Goal: Transaction & Acquisition: Purchase product/service

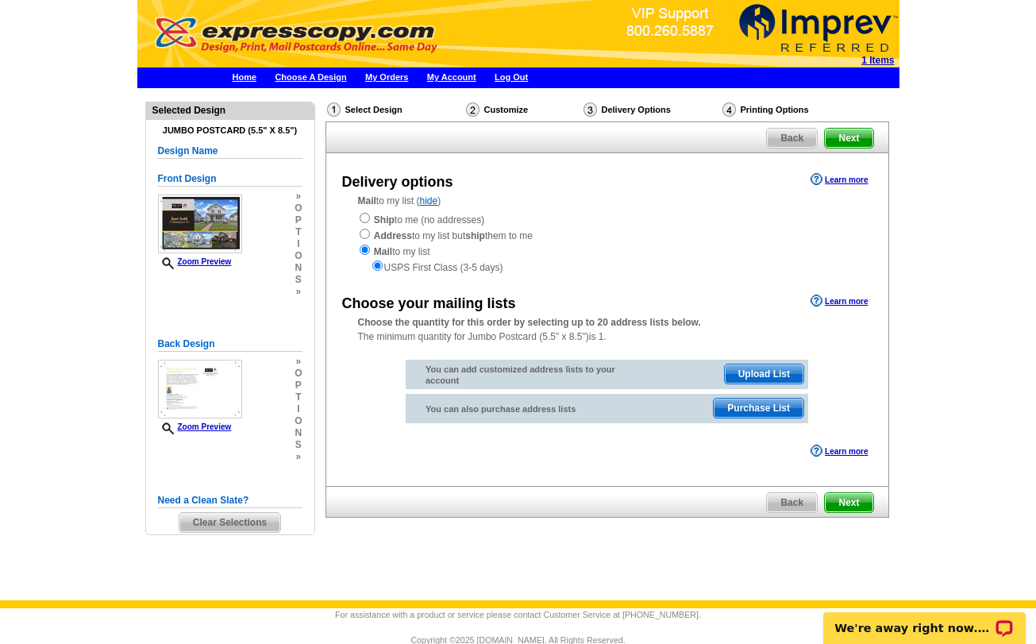
click at [362, 217] on input "radio" at bounding box center [365, 218] width 10 height 10
radio input "true"
click at [367, 247] on input "radio" at bounding box center [365, 249] width 10 height 10
radio input "true"
click at [378, 260] on input "radio" at bounding box center [377, 265] width 10 height 10
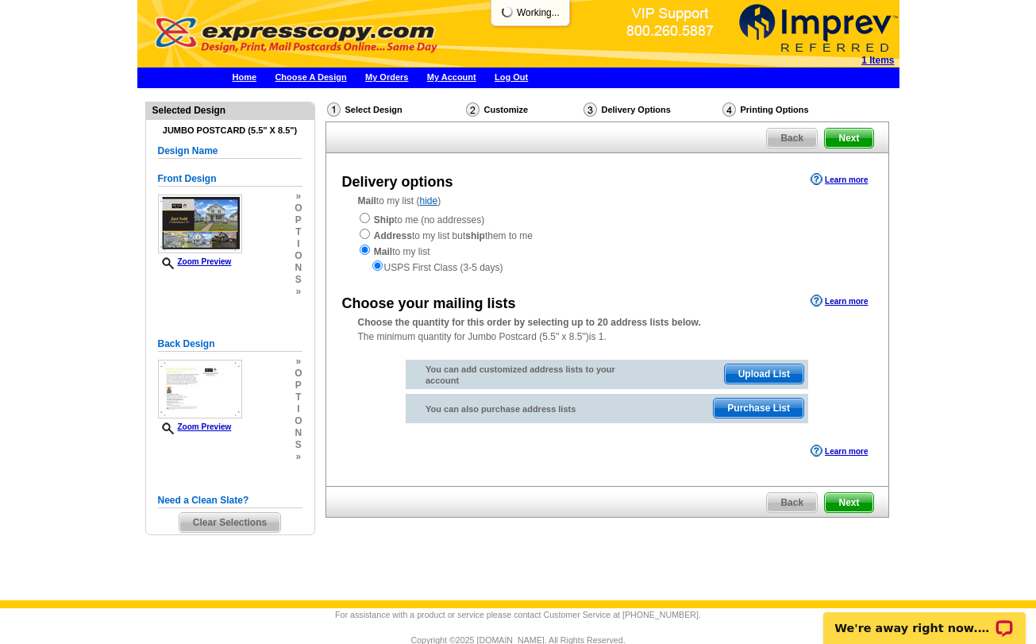
click at [421, 261] on div "USPS First Class (3-5 days)" at bounding box center [607, 267] width 498 height 16
click at [764, 402] on span "Purchase List" at bounding box center [759, 407] width 90 height 19
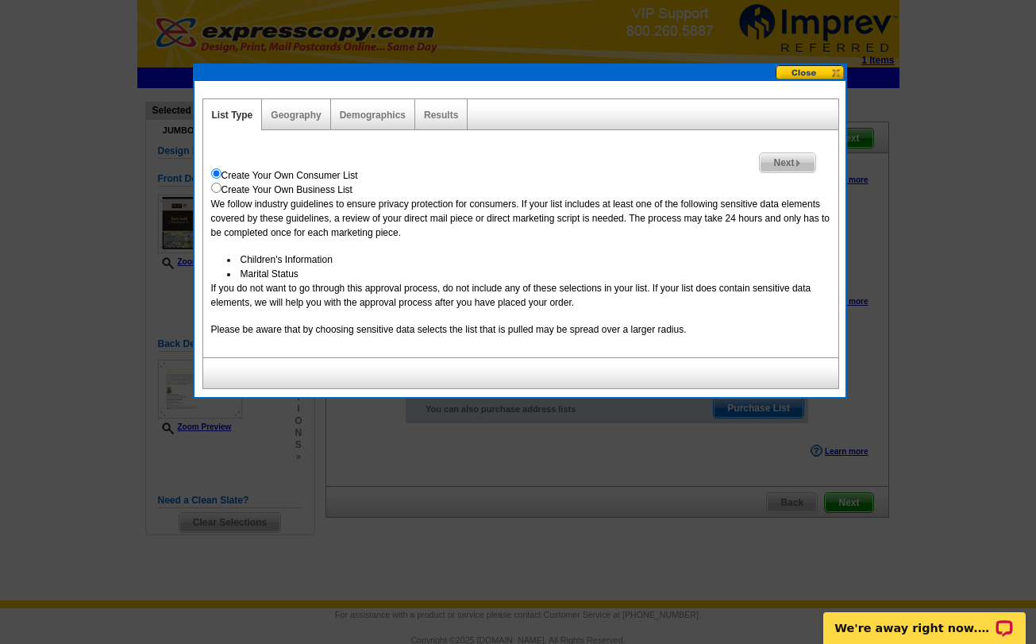
click at [298, 121] on div "Geography" at bounding box center [296, 114] width 68 height 31
click at [797, 160] on img at bounding box center [797, 163] width 7 height 7
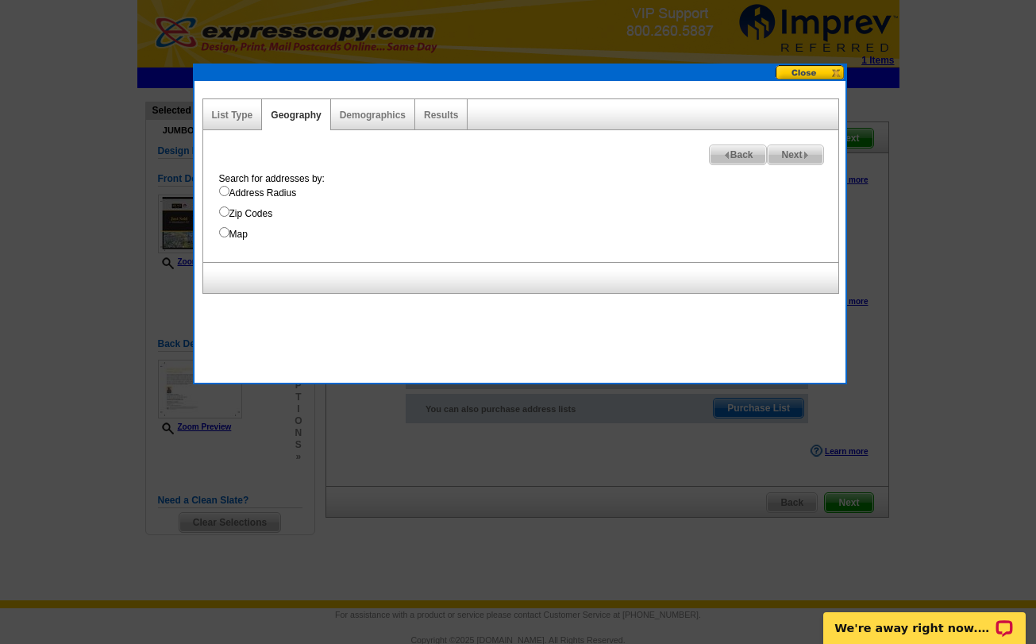
click at [797, 160] on span "Next" at bounding box center [795, 154] width 55 height 19
select select
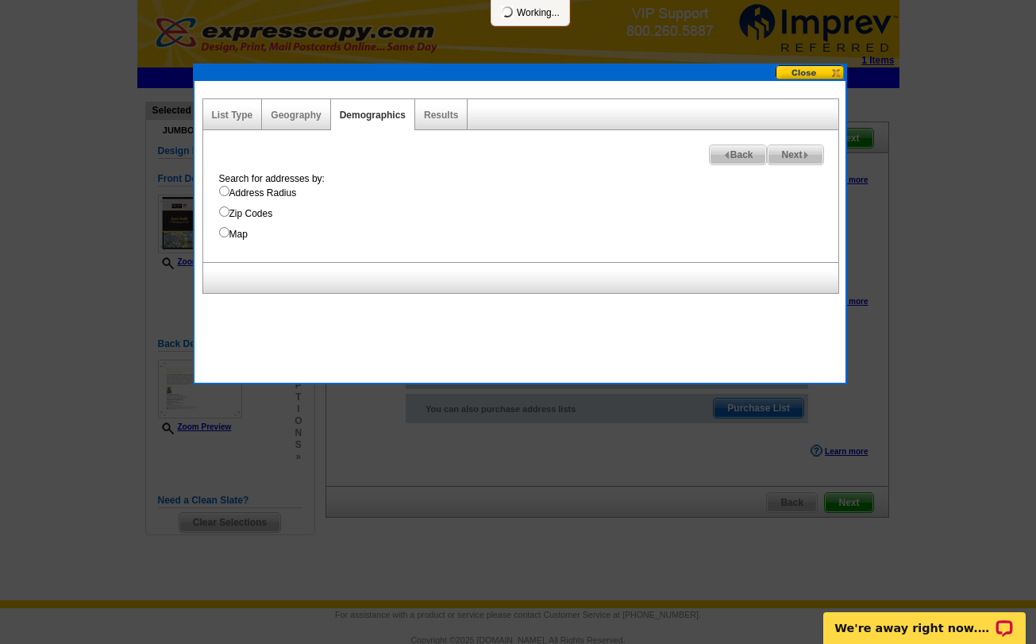
select select
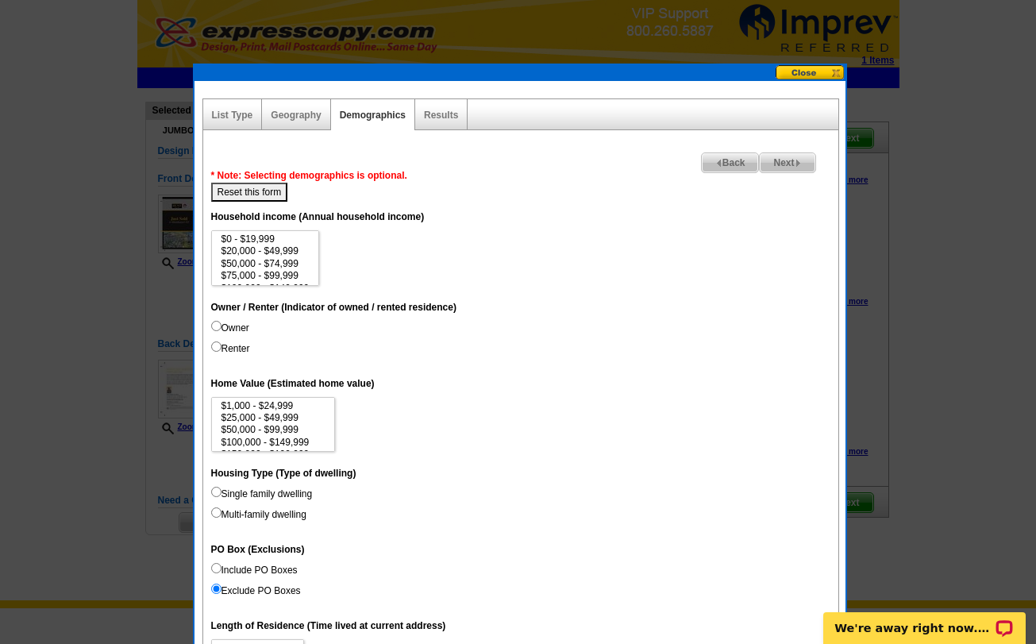
click at [313, 109] on div "Geography" at bounding box center [296, 114] width 68 height 31
click at [294, 130] on div "Next Back * Note: Selecting demographics is optional. Reset this form Unique Ad…" at bounding box center [520, 620] width 637 height 981
click at [718, 157] on span "Back" at bounding box center [730, 162] width 57 height 19
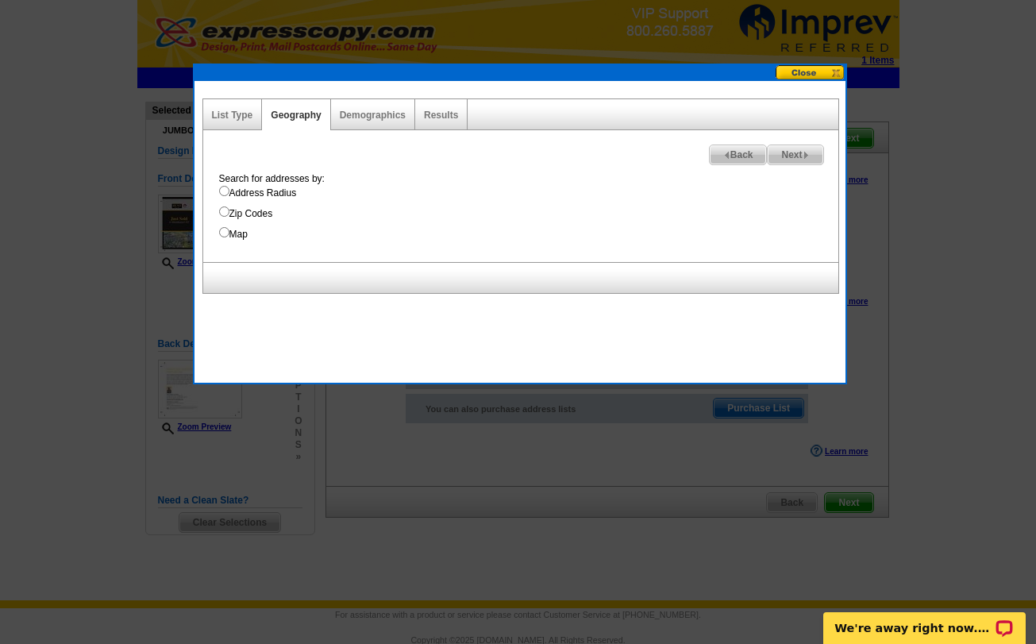
click at [223, 195] on input "Address Radius" at bounding box center [224, 191] width 10 height 10
radio input "true"
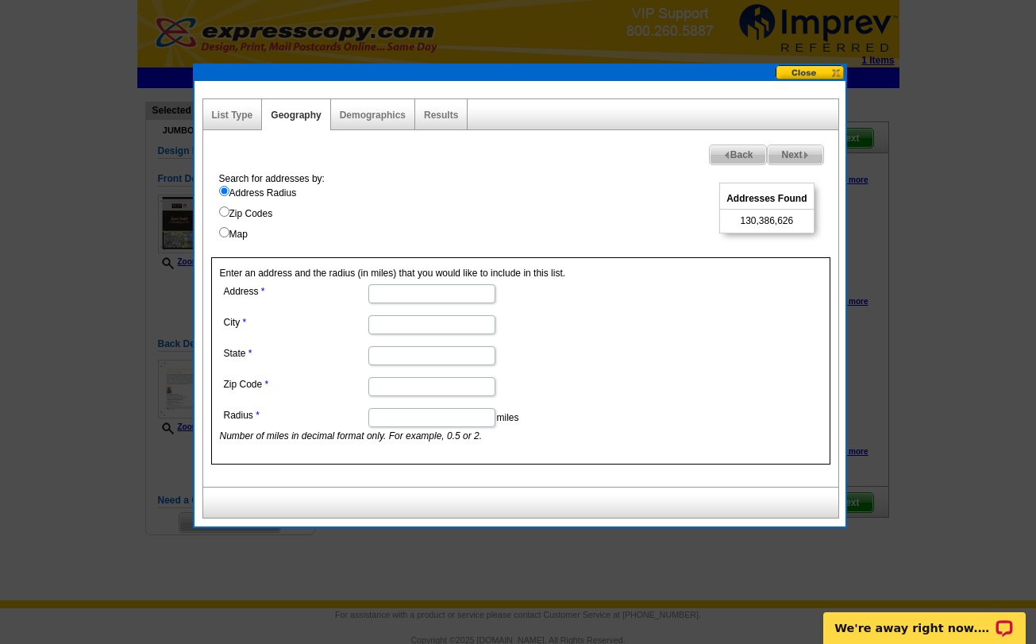
click at [225, 211] on input "Zip Codes" at bounding box center [224, 211] width 10 height 10
radio input "true"
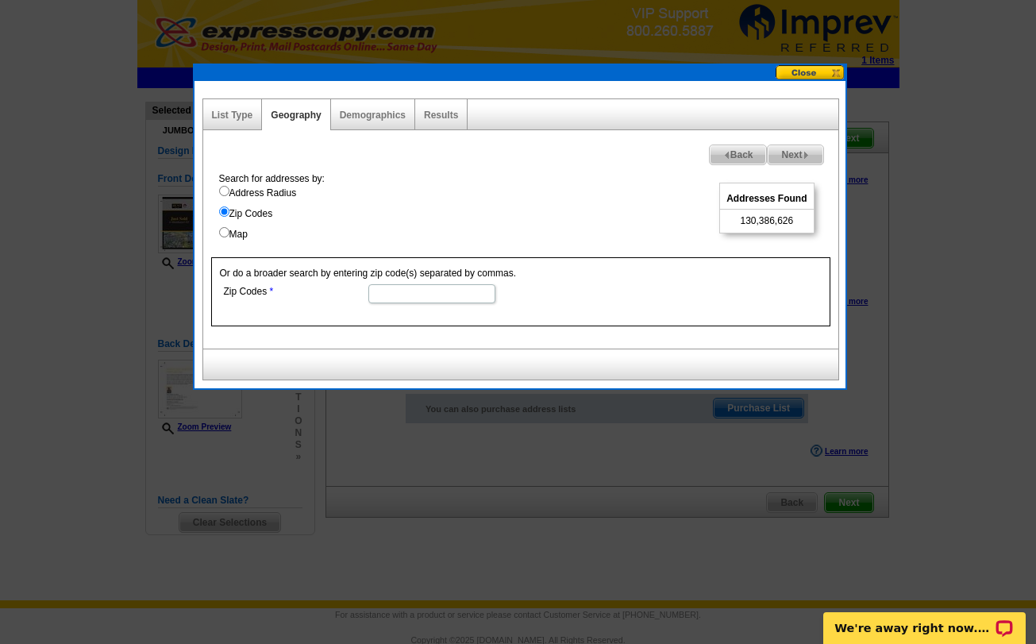
click at [430, 297] on input "Zip Codes" at bounding box center [431, 293] width 127 height 19
type input "14105"
click at [796, 152] on span "Next" at bounding box center [795, 154] width 55 height 19
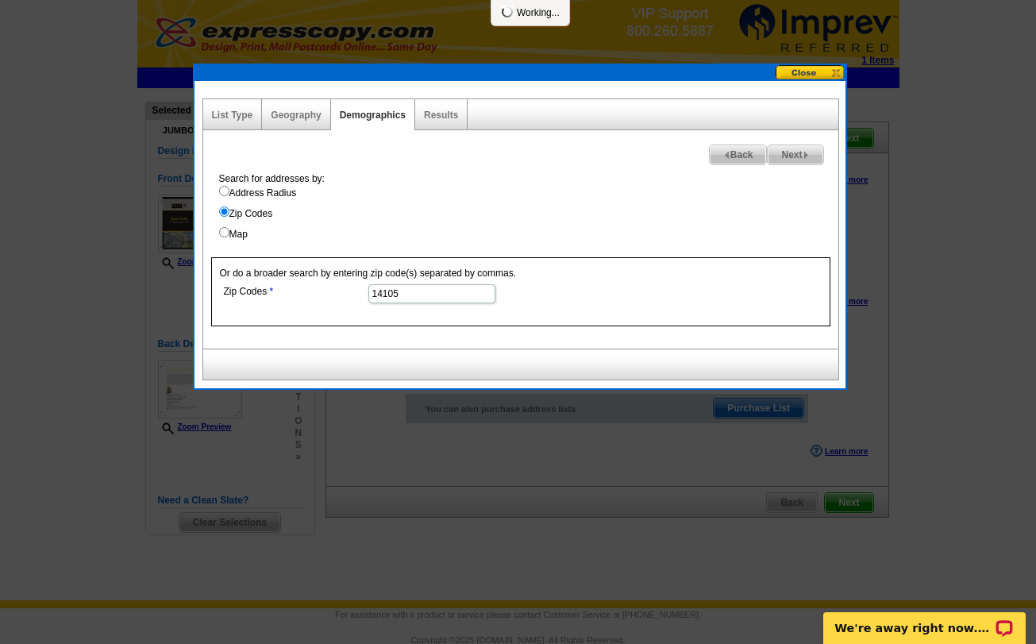
select select
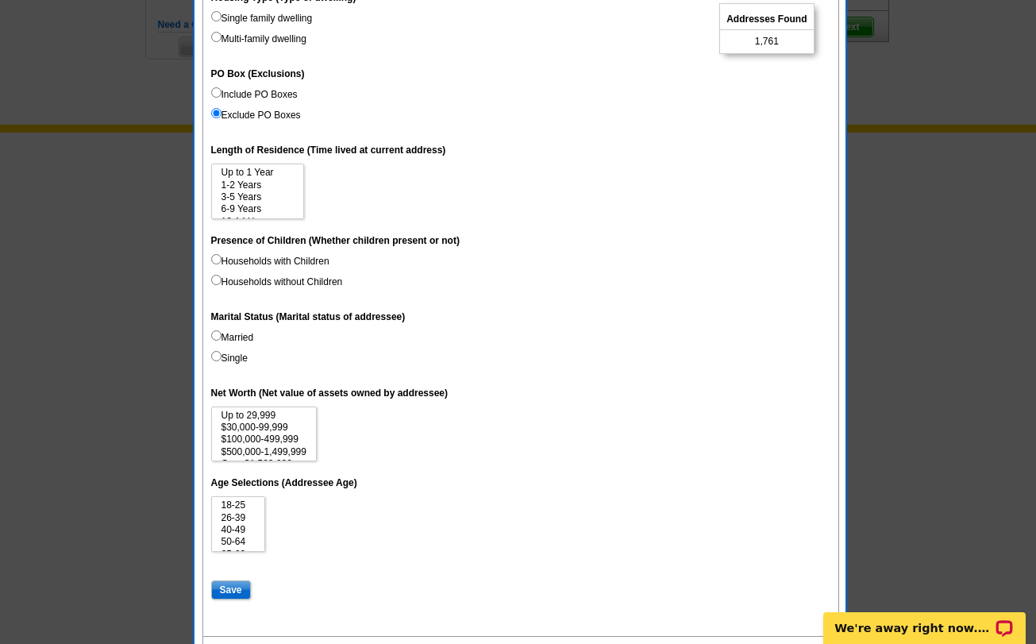
scroll to position [478, 0]
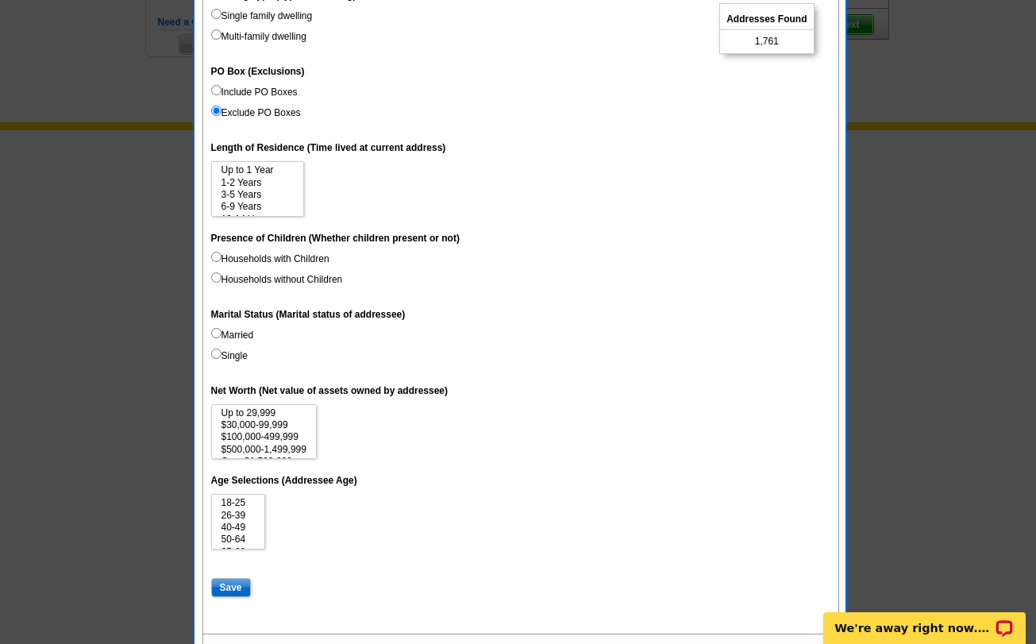
click at [233, 579] on input "Save" at bounding box center [231, 587] width 40 height 19
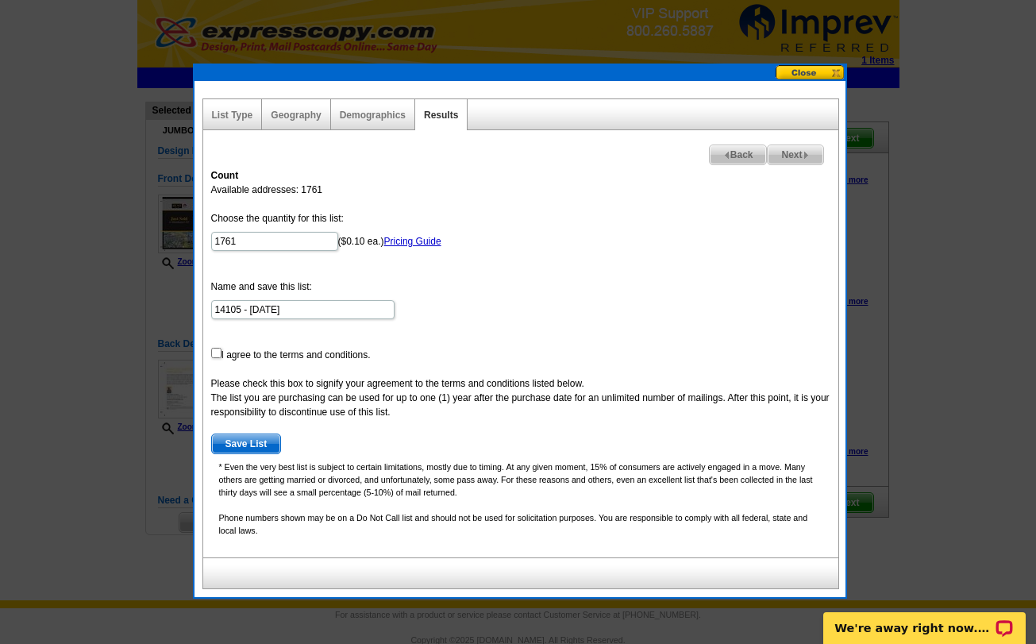
scroll to position [0, 0]
click at [217, 355] on input "checkbox" at bounding box center [216, 353] width 10 height 10
checkbox input "true"
click at [241, 441] on span "Save List" at bounding box center [246, 443] width 69 height 19
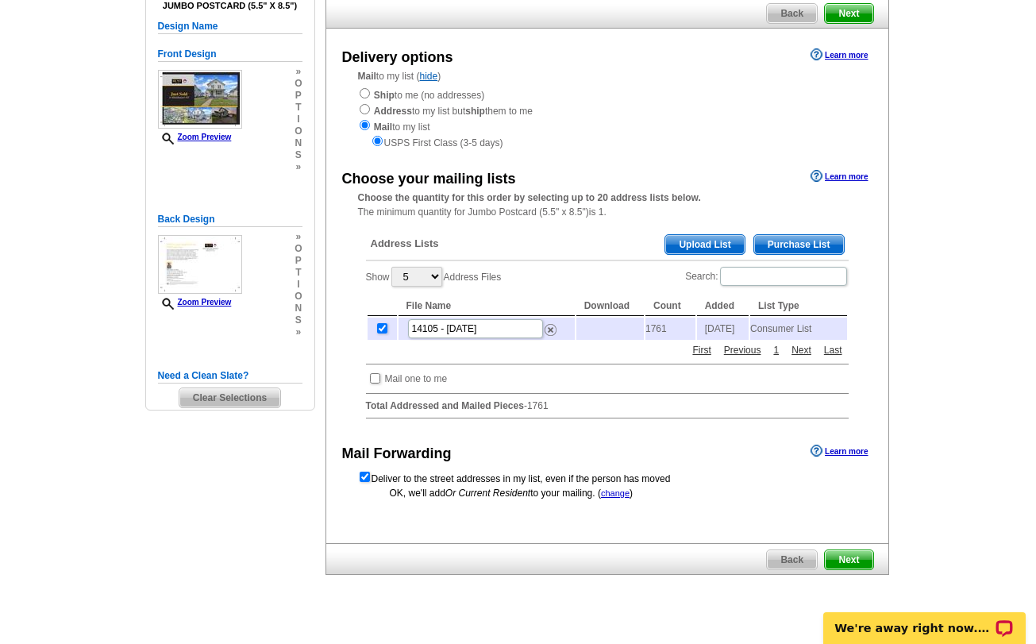
scroll to position [130, 0]
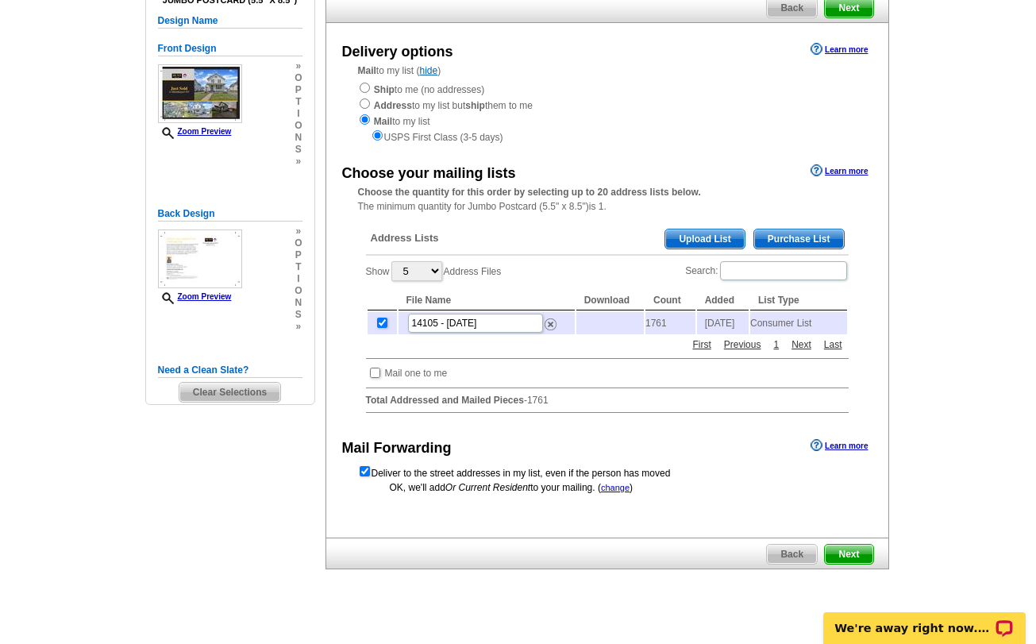
click at [855, 552] on span "Next" at bounding box center [849, 553] width 48 height 19
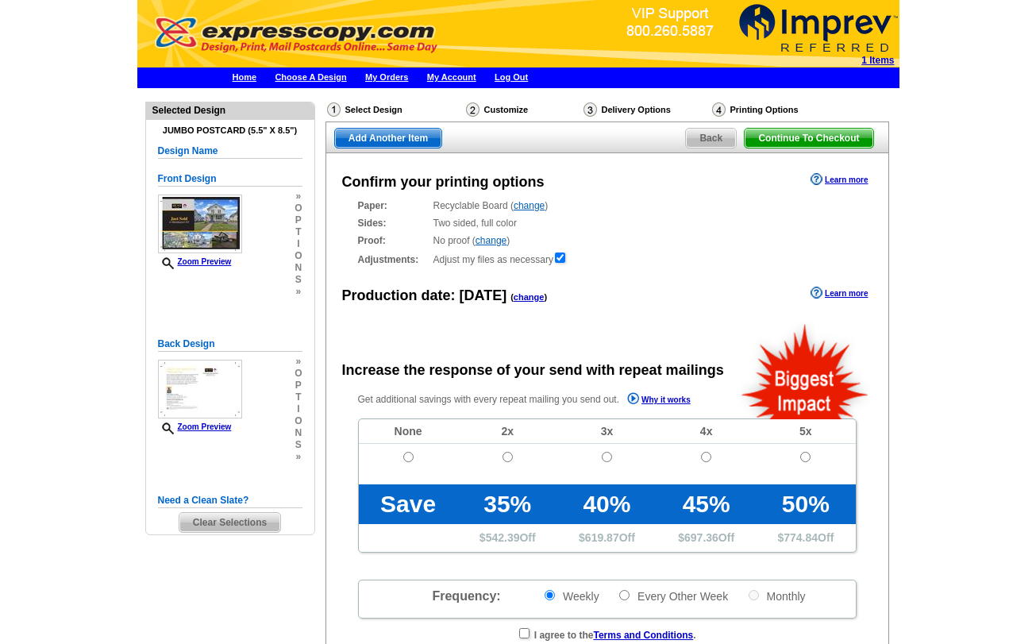
radio input "false"
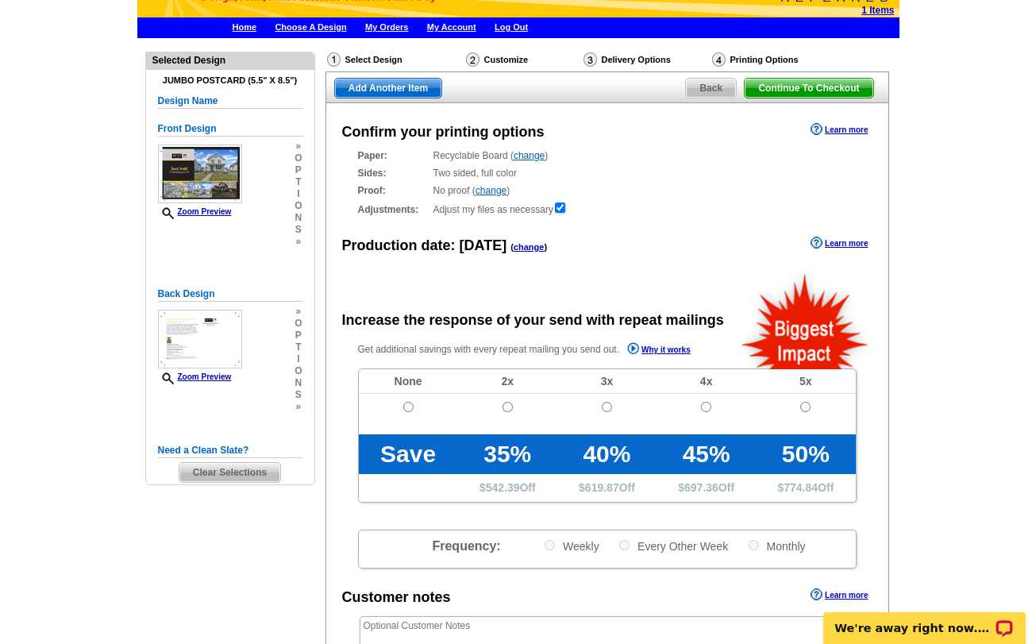
scroll to position [57, 0]
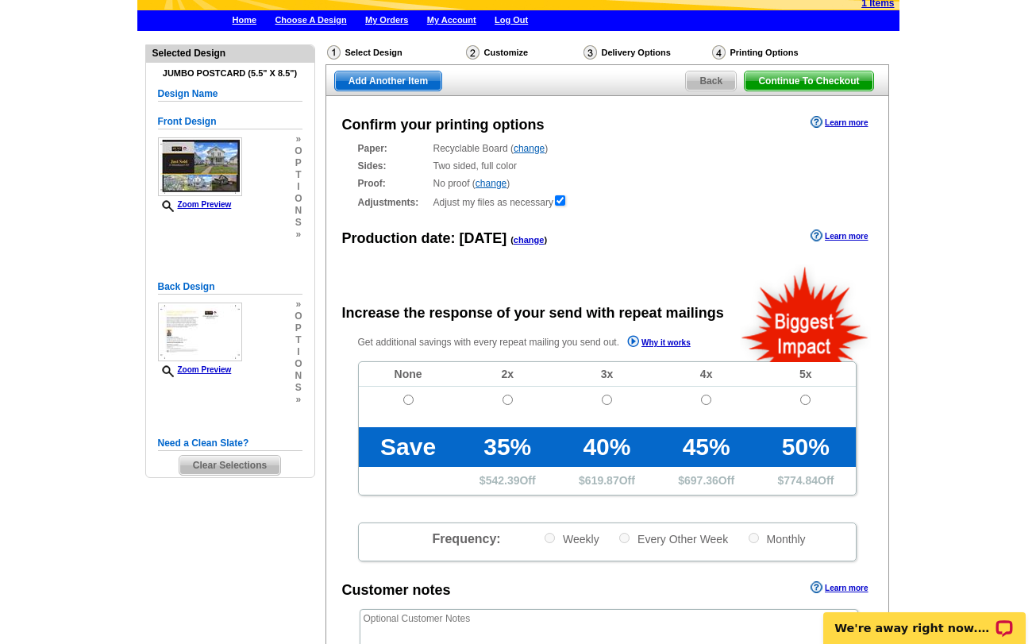
click at [408, 398] on input "radio" at bounding box center [408, 399] width 10 height 10
radio input "true"
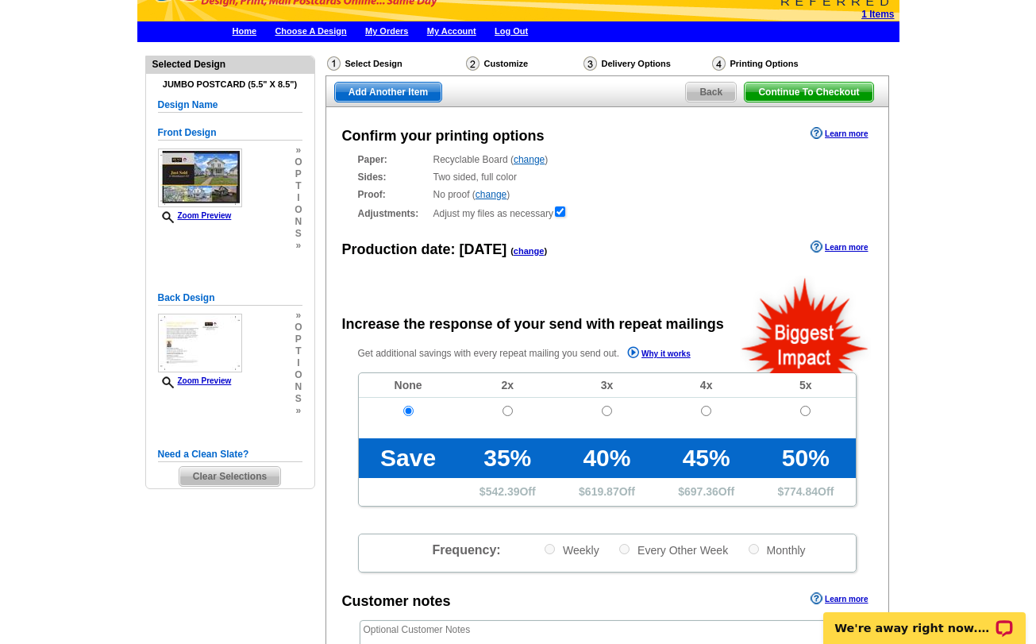
scroll to position [43, 0]
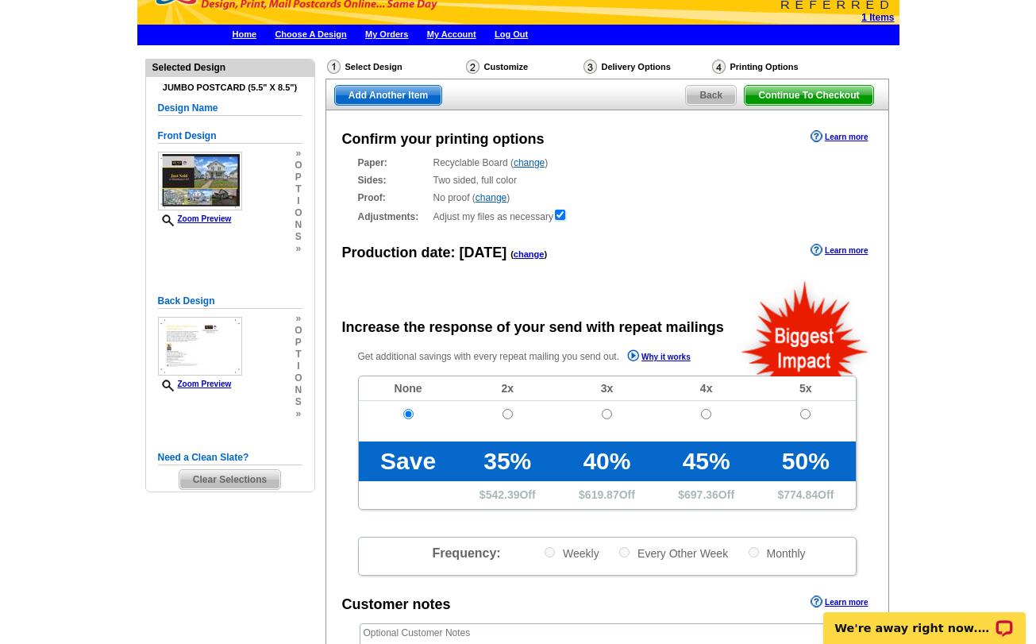
click at [712, 91] on span "Back" at bounding box center [711, 95] width 50 height 19
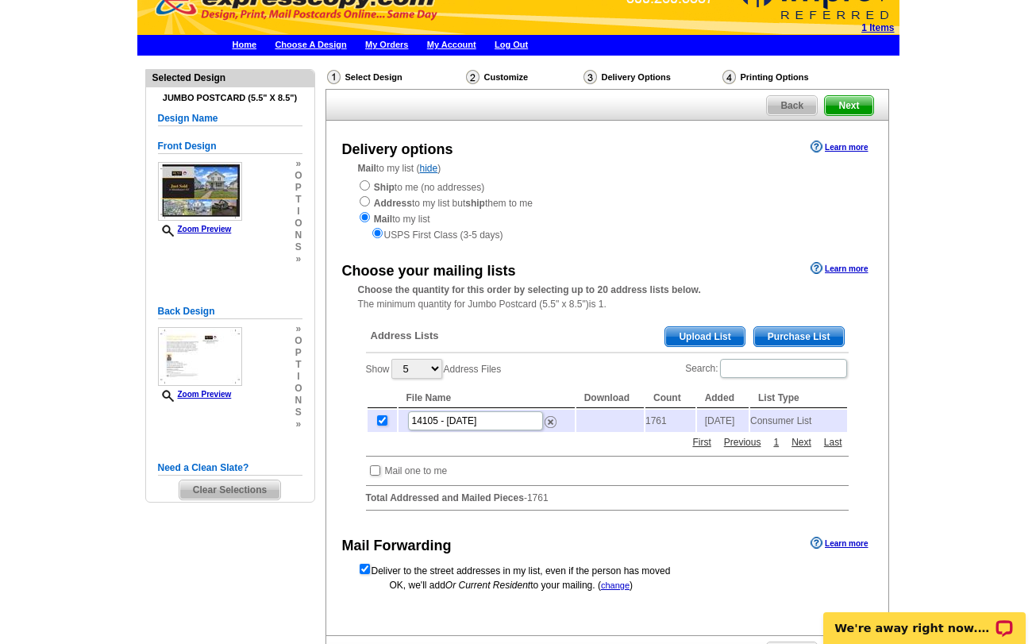
scroll to position [33, 0]
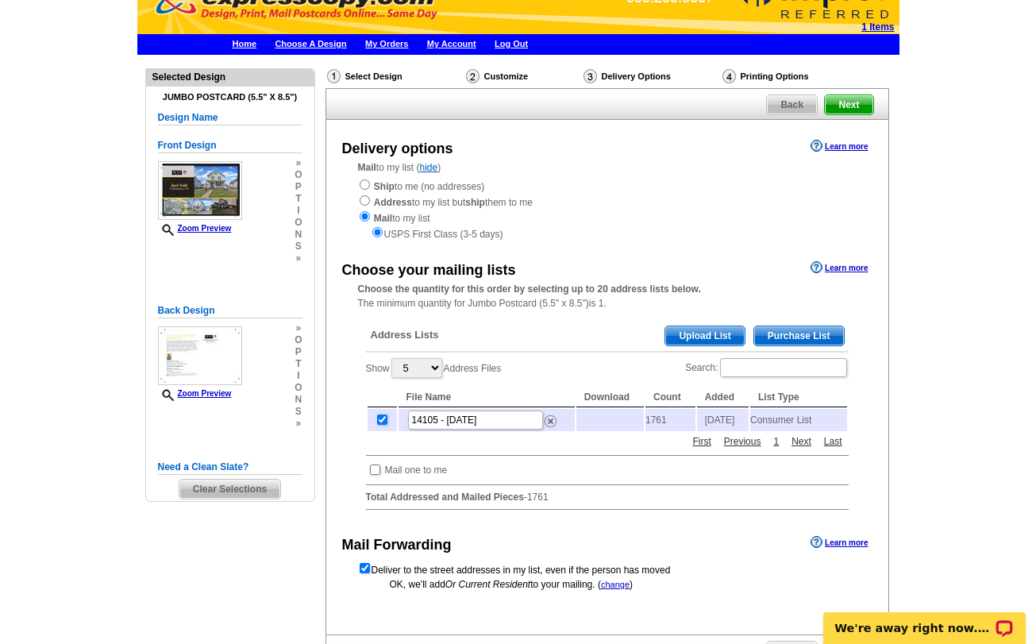
click at [769, 331] on span "Purchase List" at bounding box center [799, 335] width 90 height 19
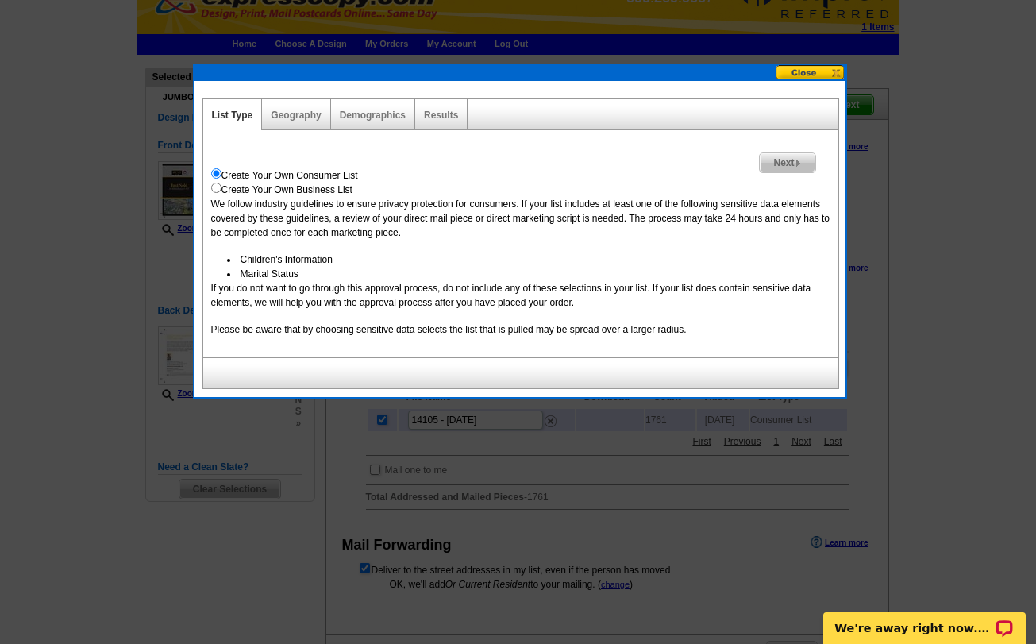
click at [791, 164] on span "Next" at bounding box center [787, 162] width 55 height 19
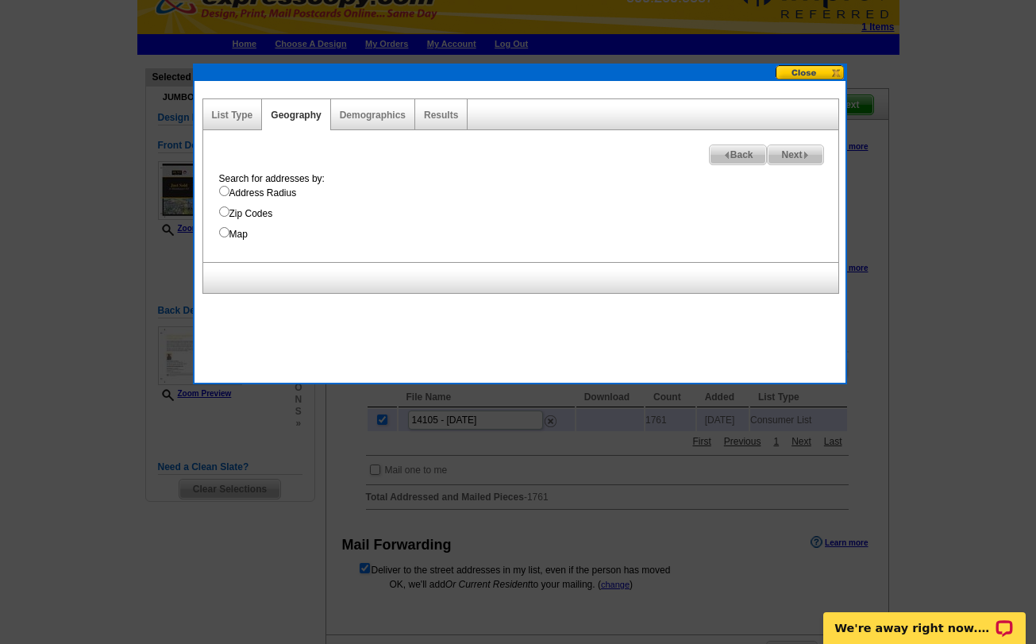
click at [227, 188] on input "Address Radius" at bounding box center [224, 191] width 10 height 10
radio input "true"
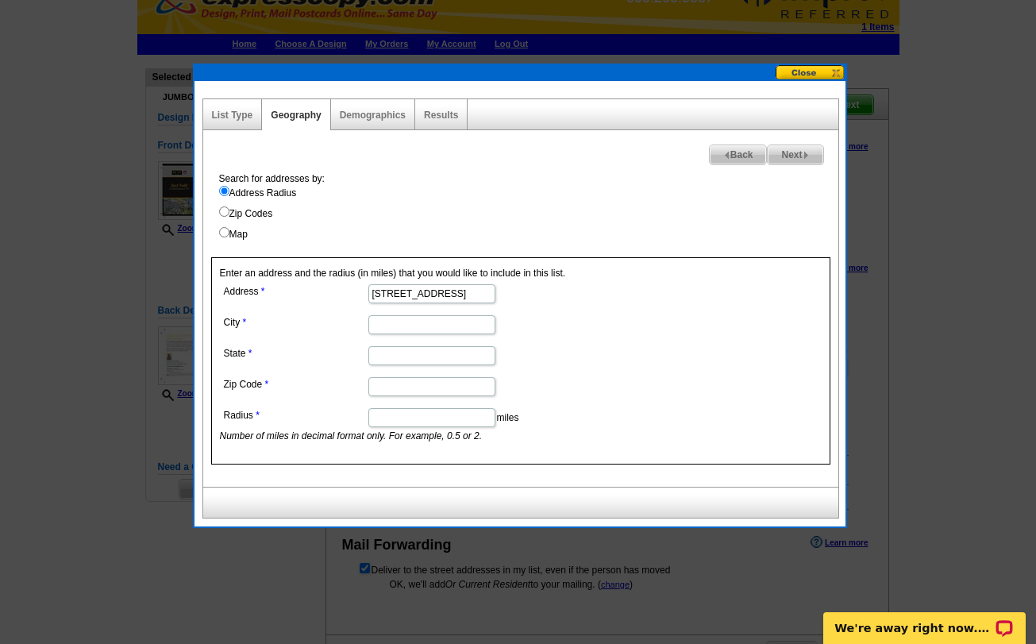
type input "45 Park Ave"
click at [392, 312] on dd at bounding box center [431, 323] width 422 height 25
type input "Middleport"
type input "NY"
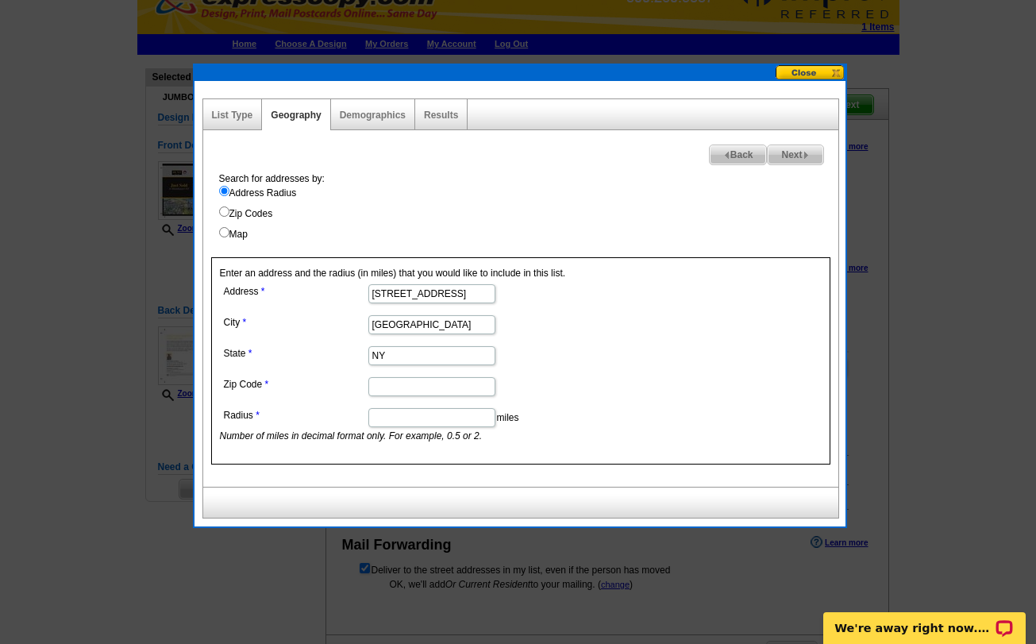
click at [322, 387] on label "Zip Code" at bounding box center [295, 384] width 143 height 14
click at [368, 387] on input "Zip Code" at bounding box center [431, 386] width 127 height 19
type input "14105"
click at [383, 422] on input "Radius" at bounding box center [431, 417] width 127 height 19
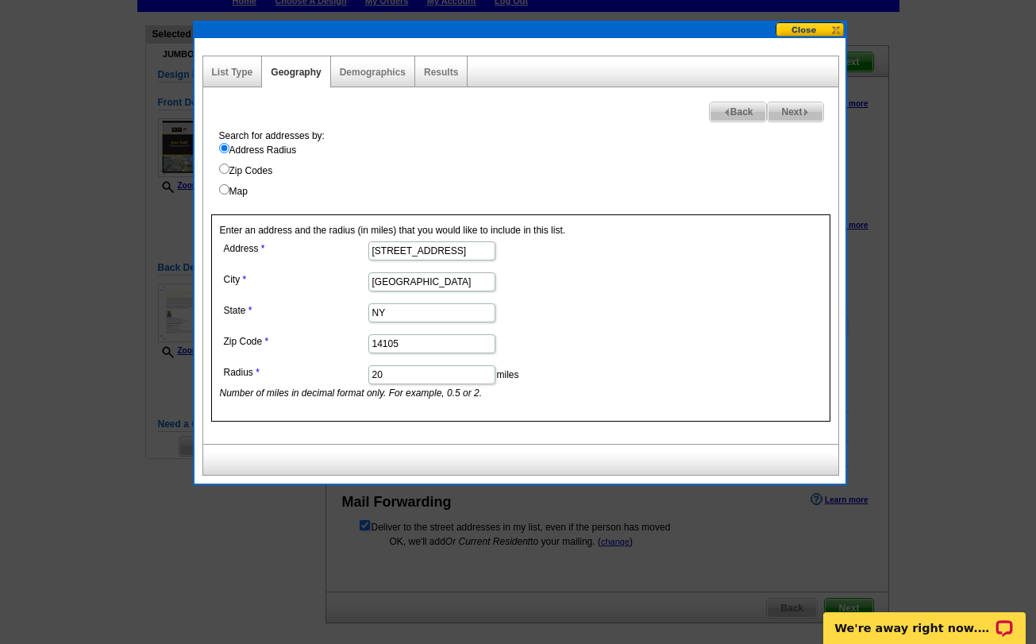
scroll to position [68, 0]
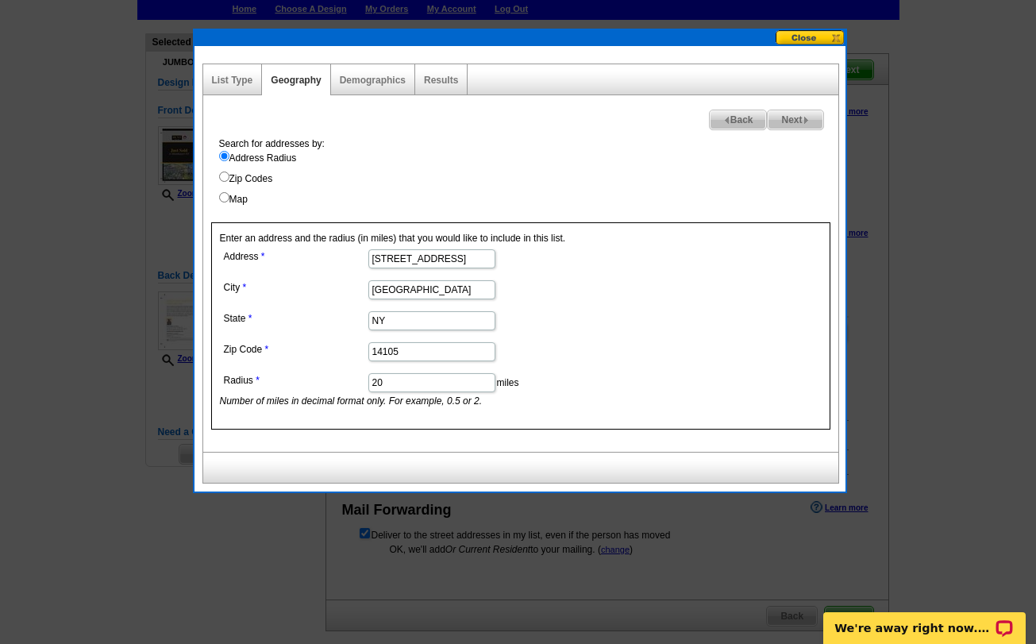
type input "20"
click at [787, 121] on span "Next" at bounding box center [795, 119] width 55 height 19
select select
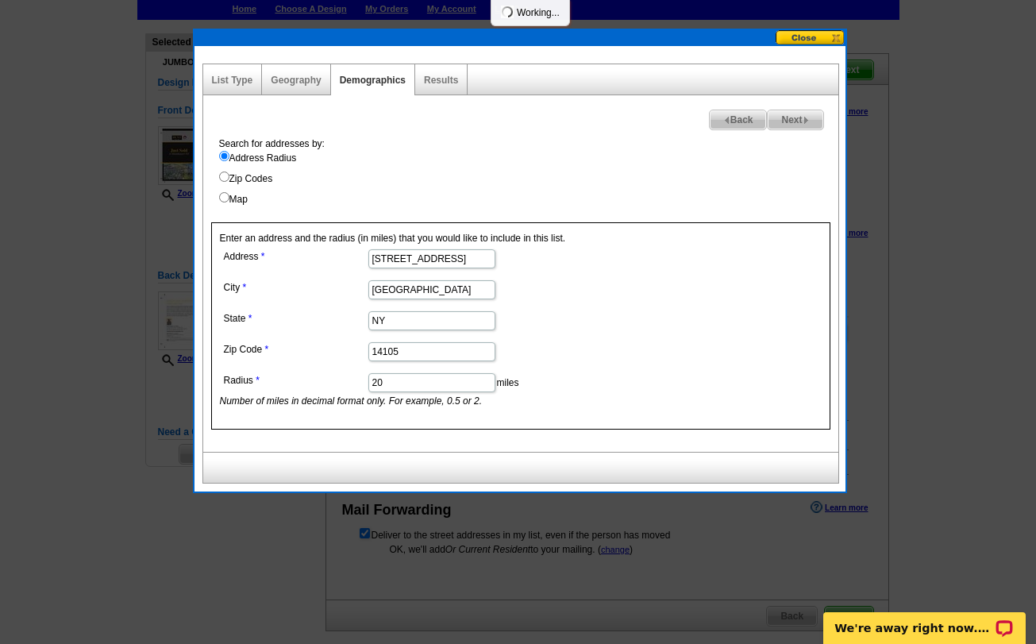
select select
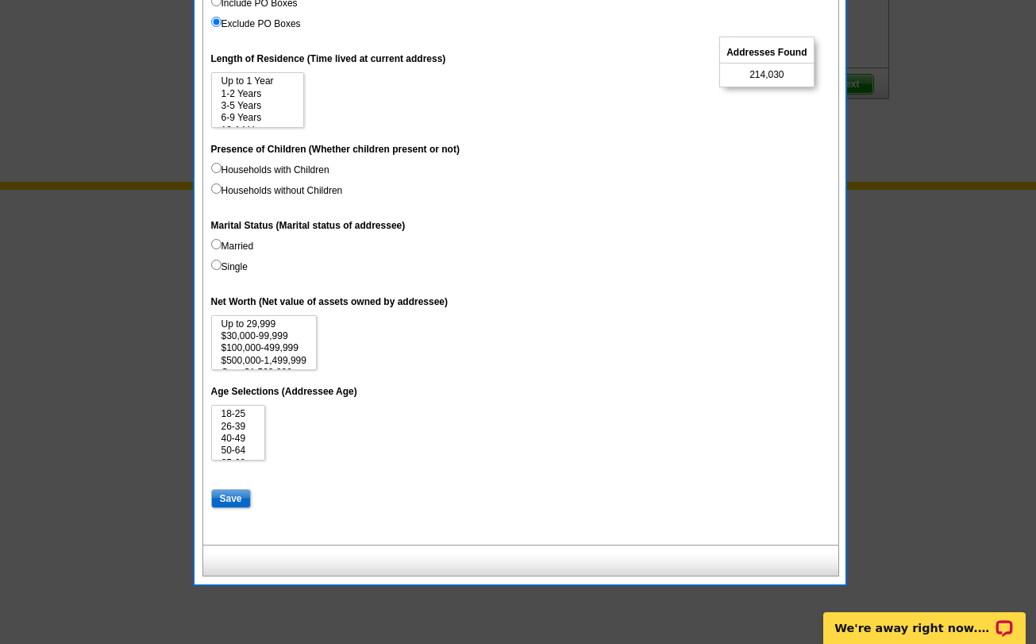
scroll to position [600, 0]
click at [233, 490] on input "Save" at bounding box center [231, 498] width 40 height 19
select select
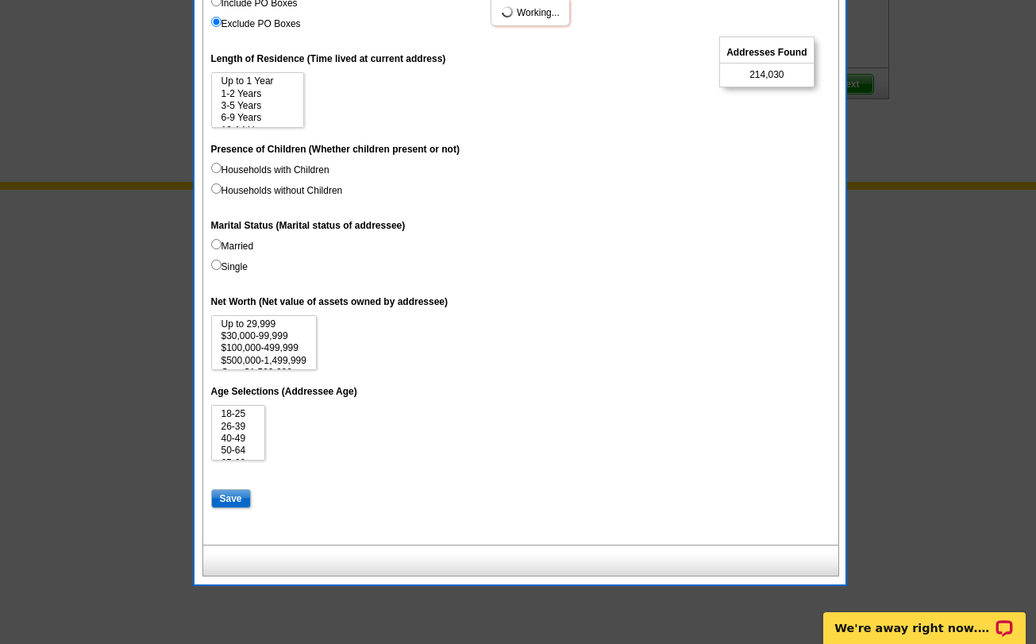
select select
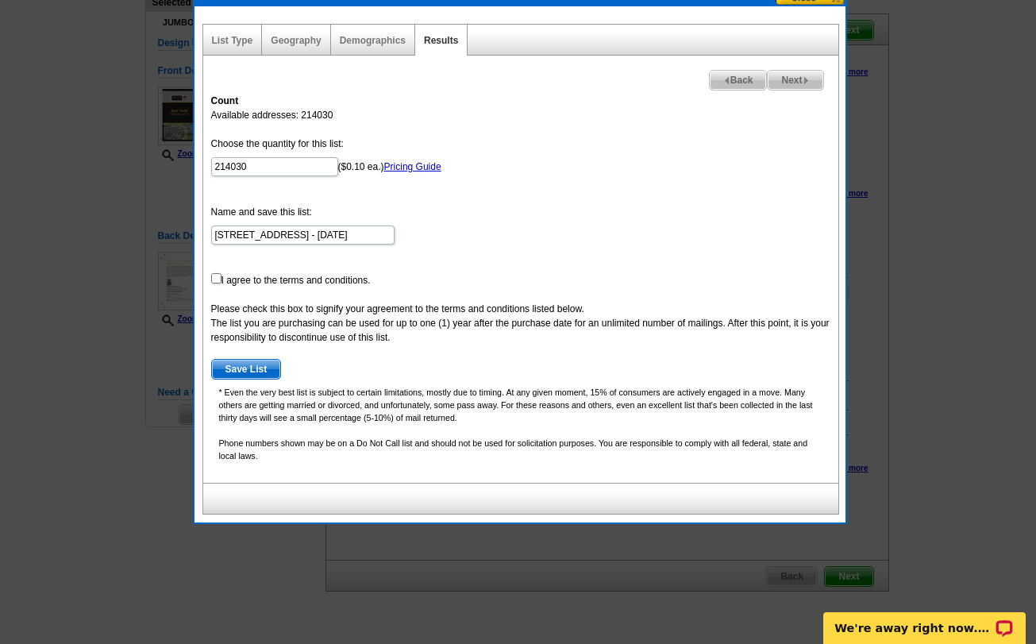
scroll to position [107, 0]
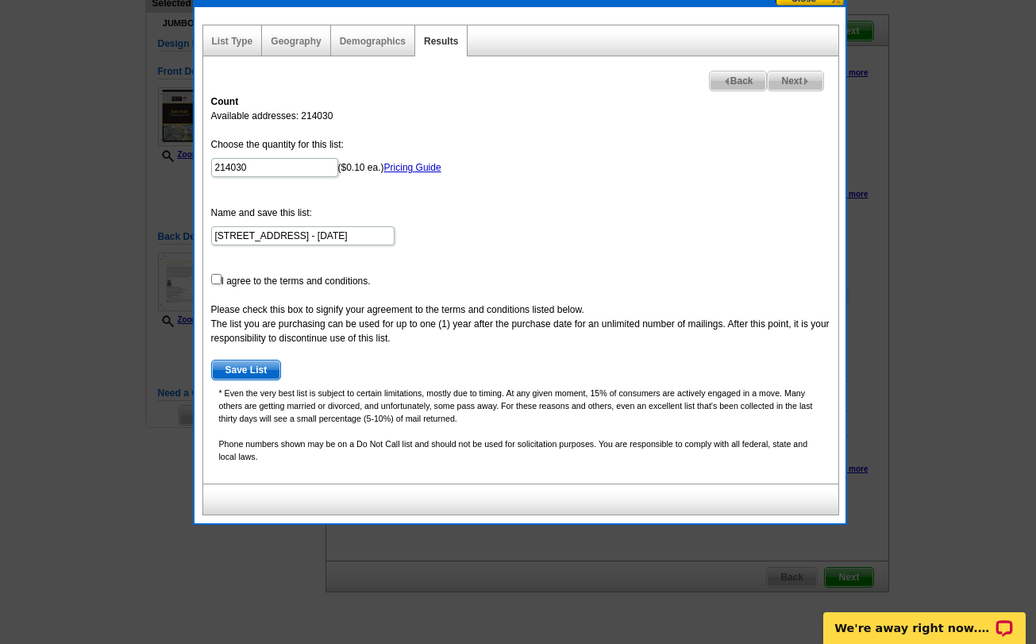
click at [801, 82] on span "Next" at bounding box center [795, 80] width 55 height 19
click at [220, 280] on form "Choose the quantity for this list: 214030 ($0.10 ea.) Pricing Guide Name and sa…" at bounding box center [520, 258] width 619 height 243
click at [217, 281] on input "checkbox" at bounding box center [216, 279] width 10 height 10
checkbox input "true"
click at [248, 372] on span "Save List" at bounding box center [246, 369] width 69 height 19
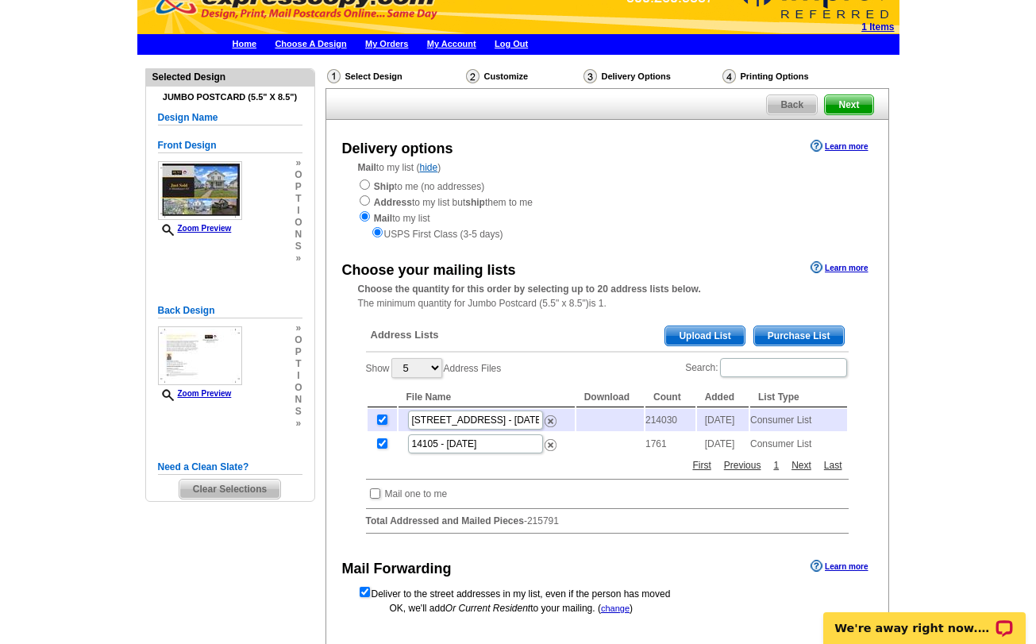
scroll to position [25, 0]
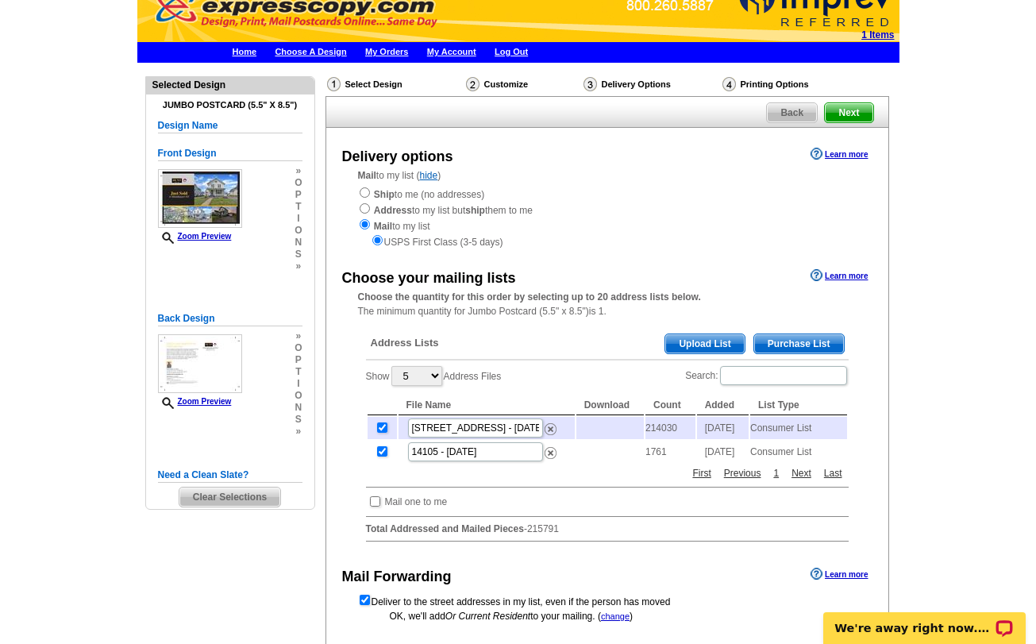
click at [378, 456] on input "checkbox" at bounding box center [382, 451] width 10 height 10
checkbox input "false"
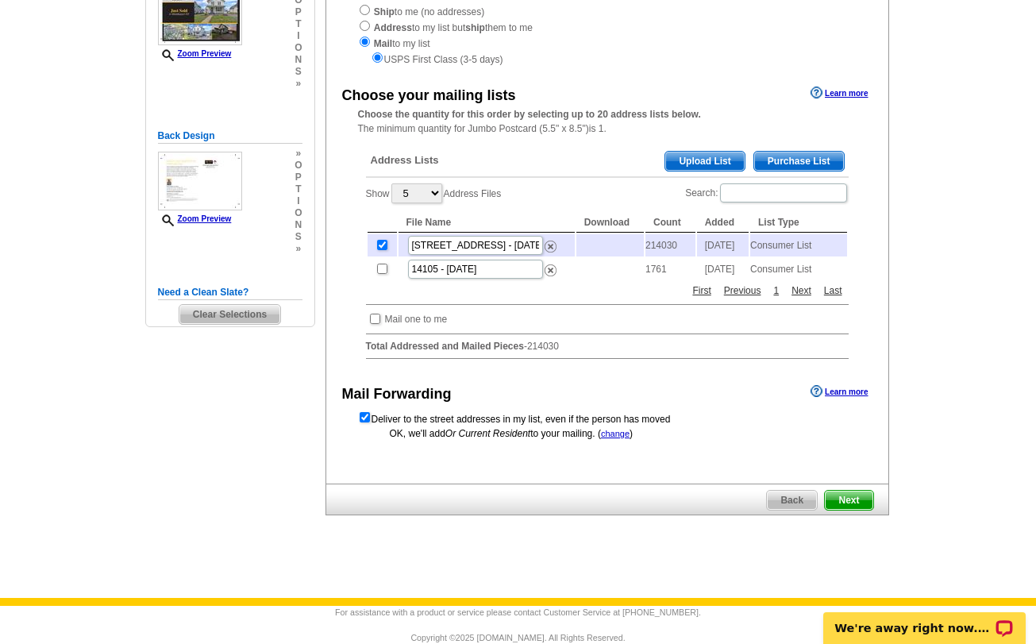
scroll to position [220, 0]
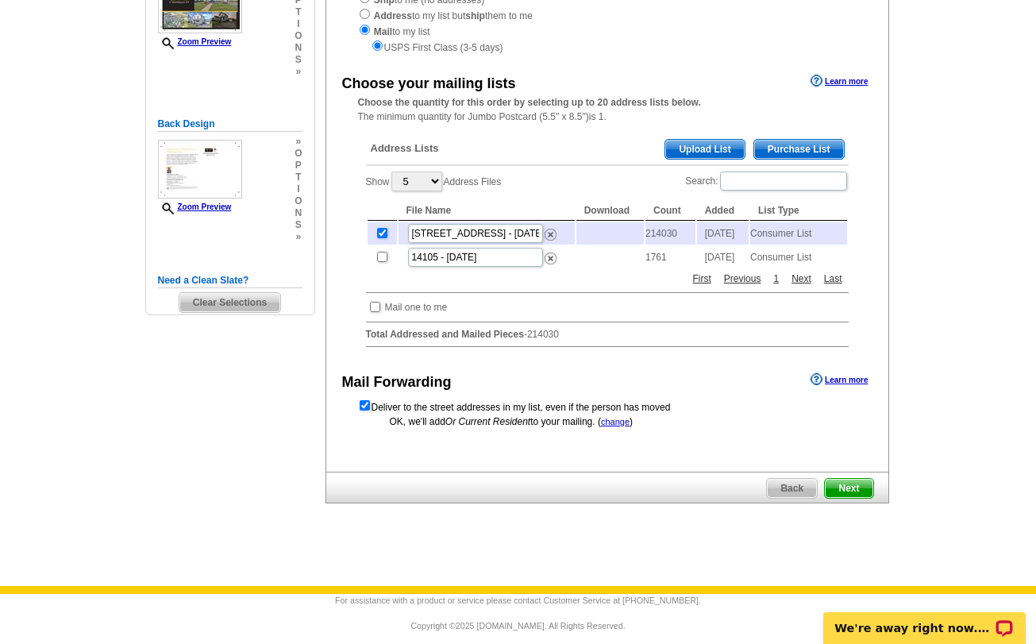
click at [846, 491] on span "Next" at bounding box center [849, 488] width 48 height 19
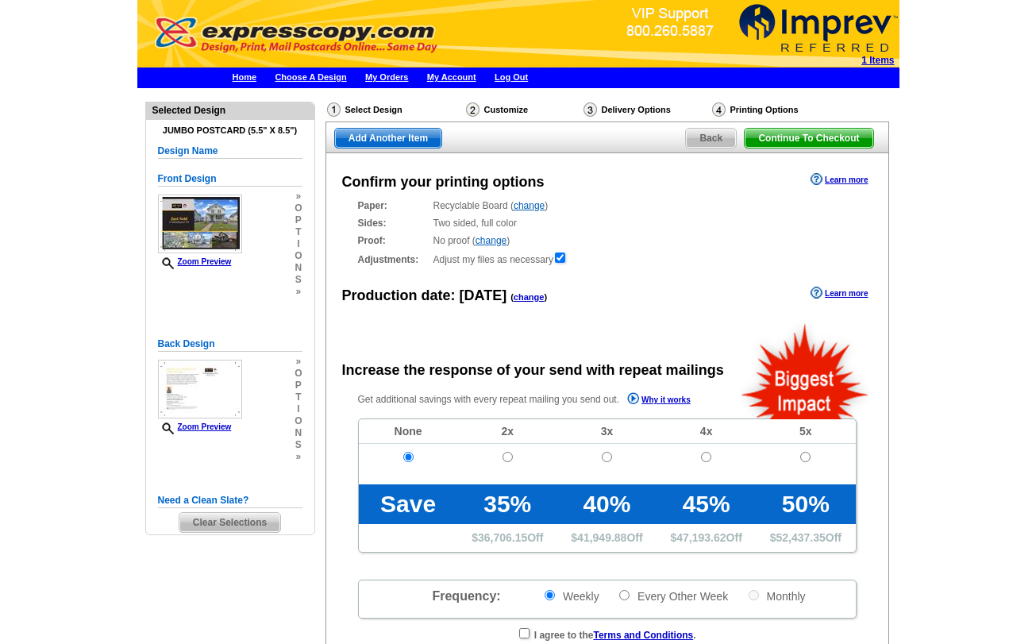
radio input "false"
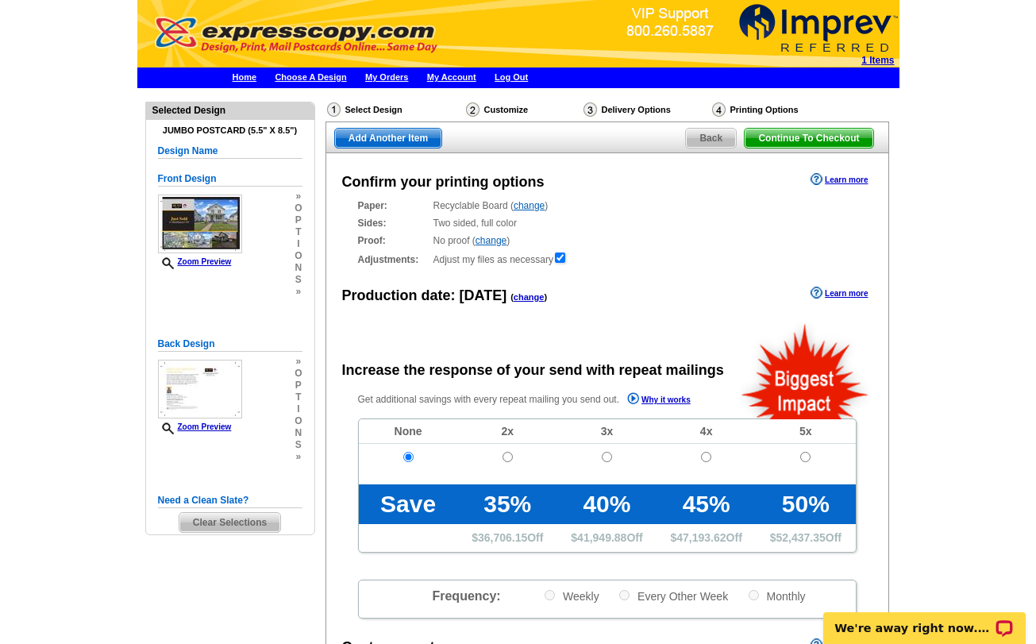
click at [702, 137] on span "Back" at bounding box center [711, 138] width 50 height 19
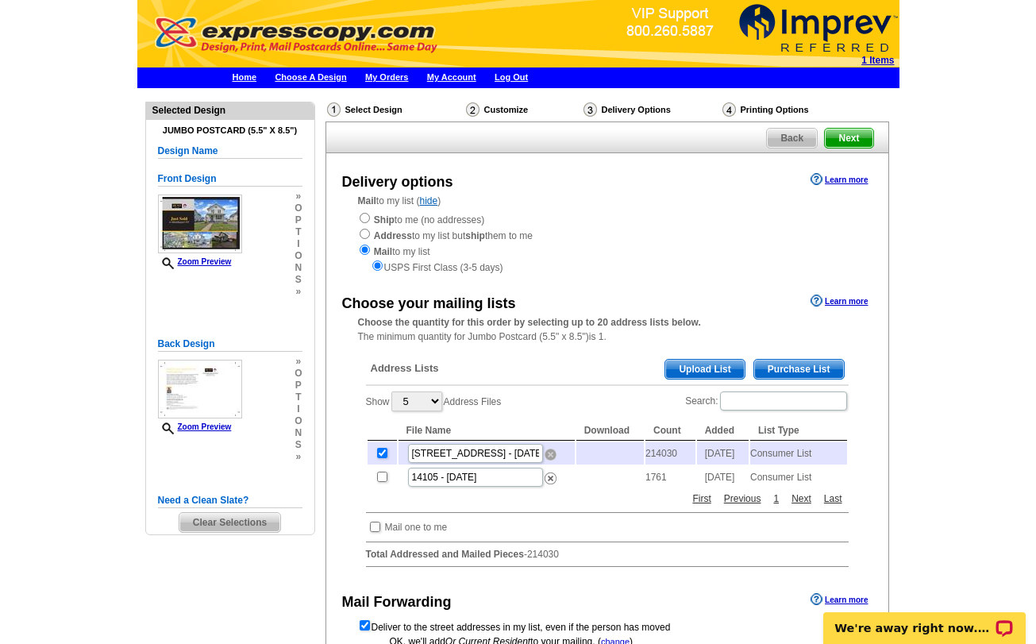
click at [551, 450] on img at bounding box center [550, 454] width 12 height 12
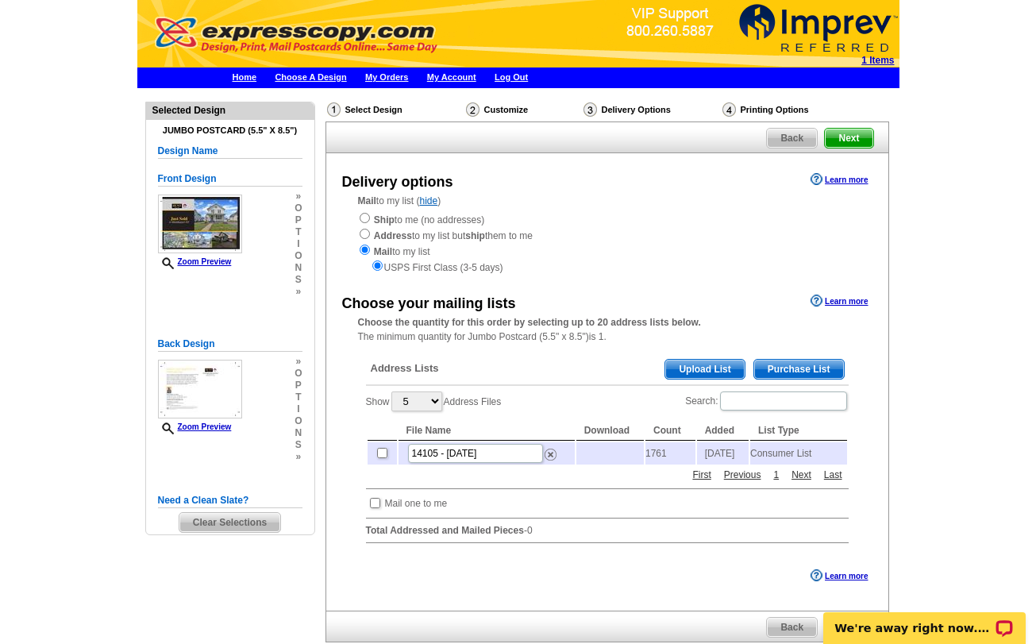
click at [814, 367] on span "Purchase List" at bounding box center [799, 369] width 90 height 19
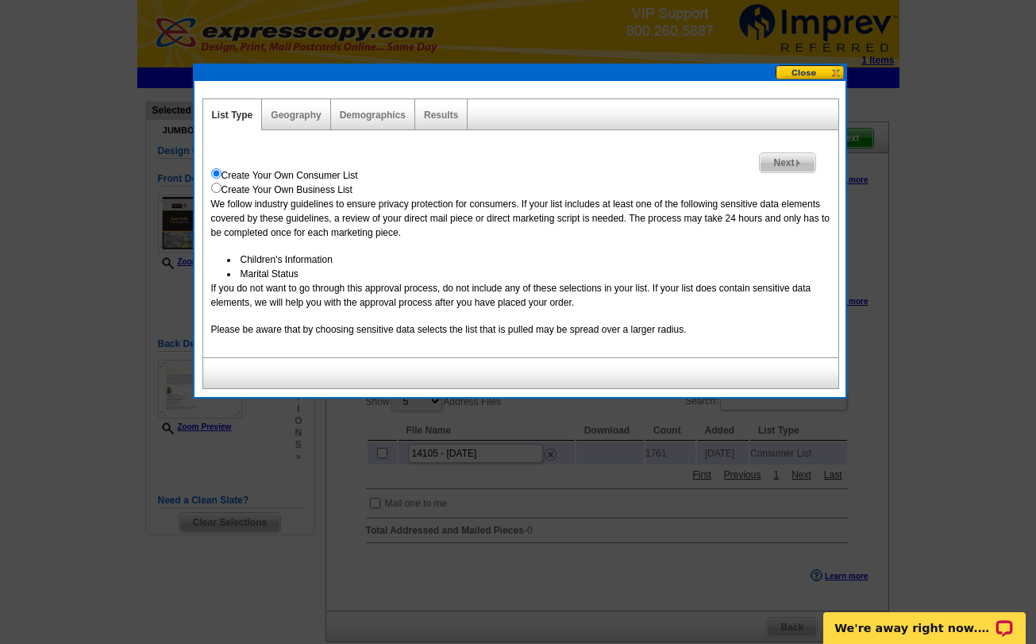
click at [790, 163] on span "Next" at bounding box center [787, 162] width 55 height 19
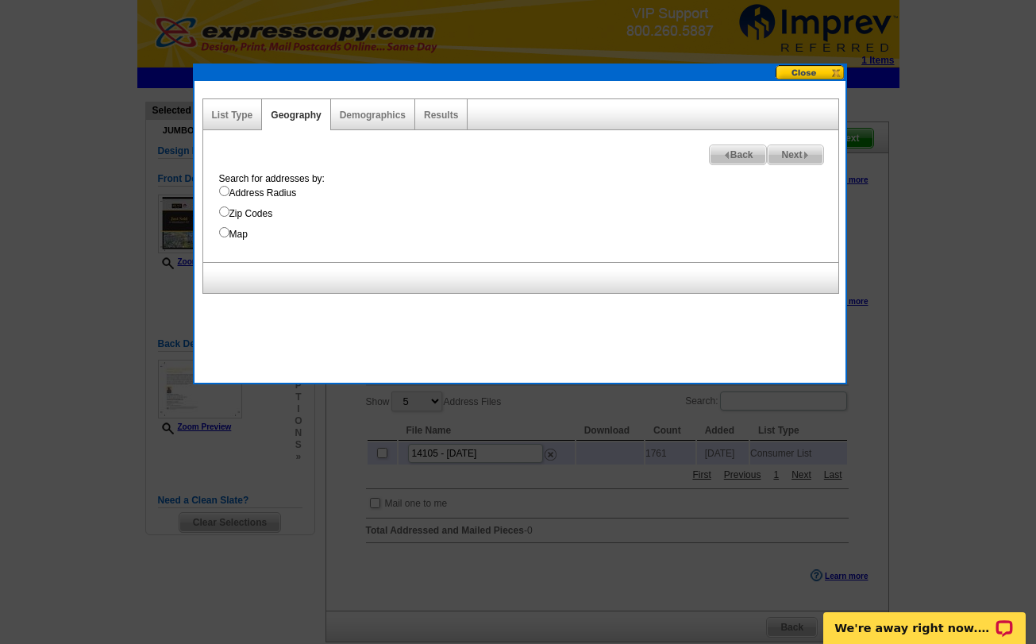
click at [225, 194] on input "Address Radius" at bounding box center [224, 191] width 10 height 10
radio input "true"
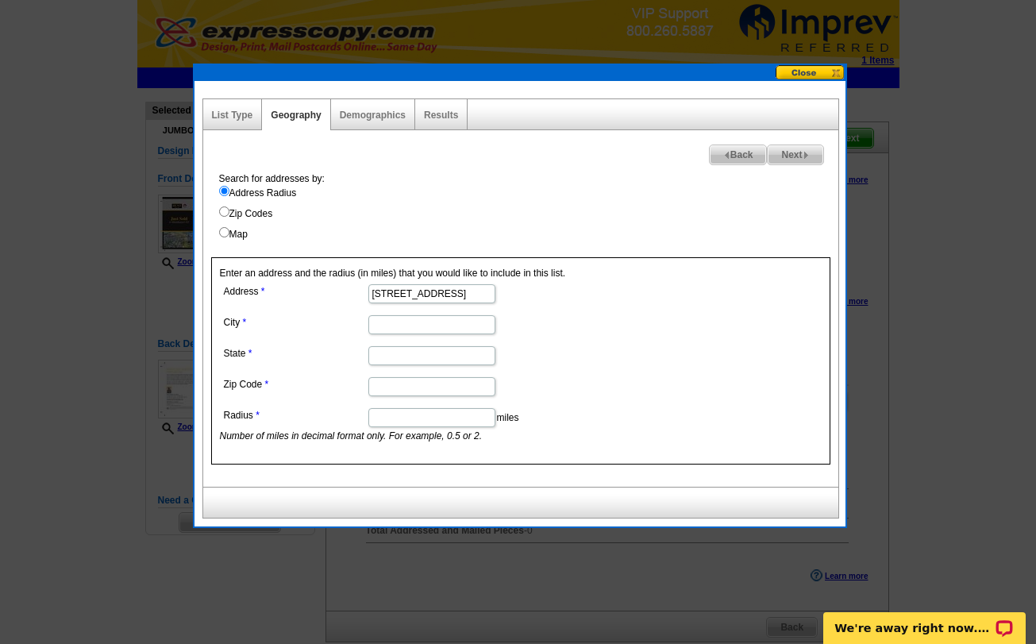
type input "45 Park Ave"
type input "Middleport"
type input "NY"
type input "14105"
click at [414, 423] on input "Radius" at bounding box center [431, 417] width 127 height 19
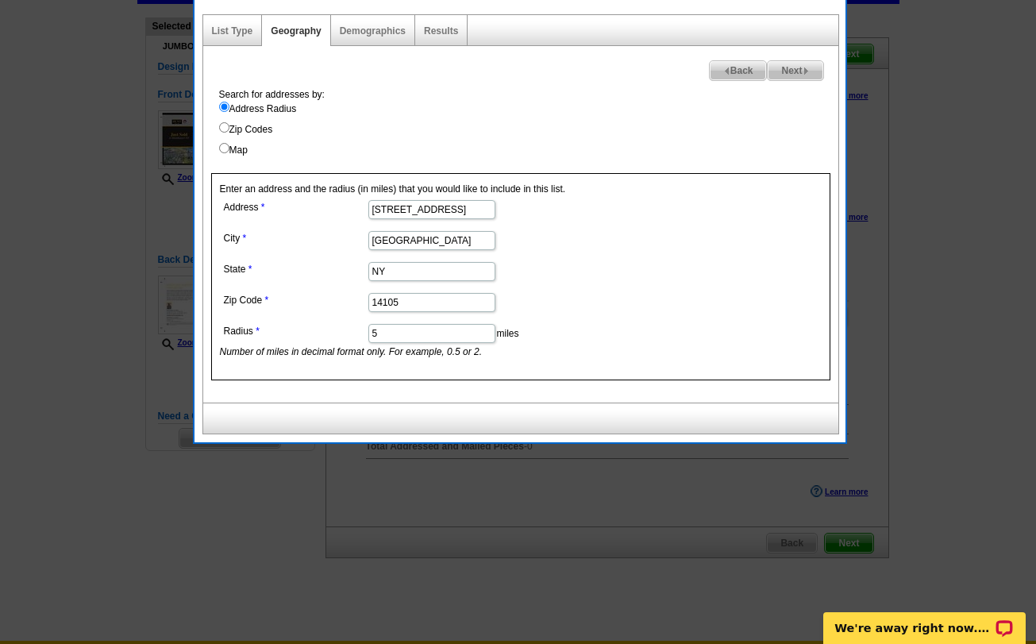
scroll to position [47, 0]
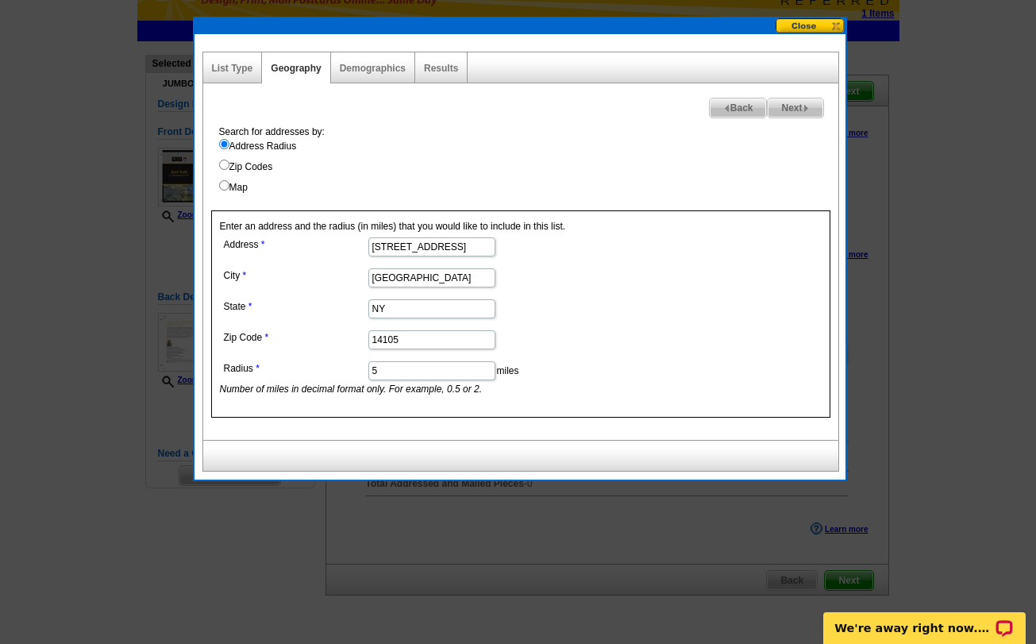
type input "5"
click at [781, 107] on span "Next" at bounding box center [795, 107] width 55 height 19
select select
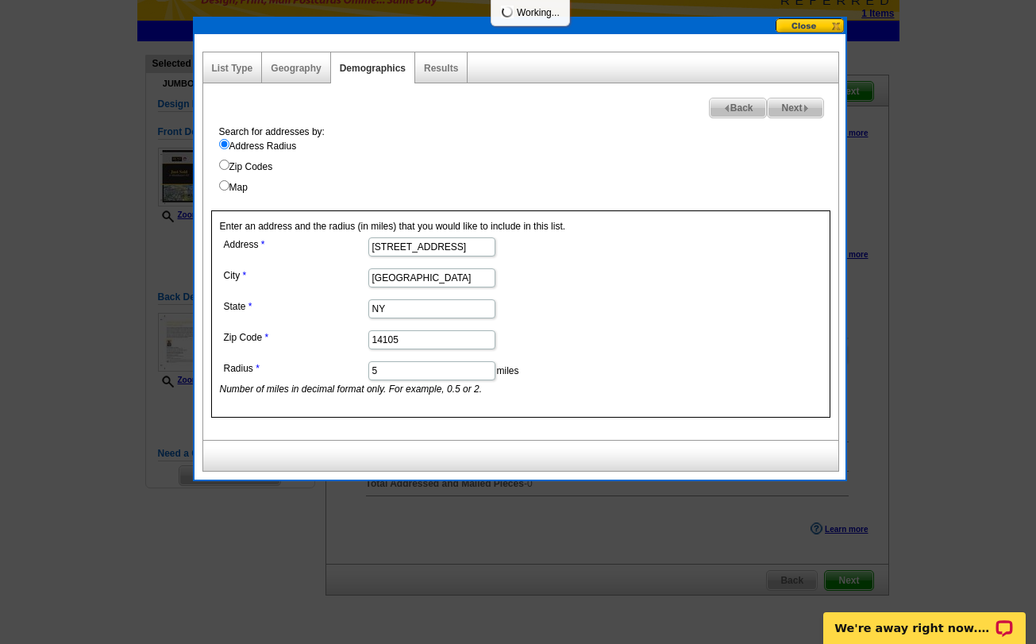
select select
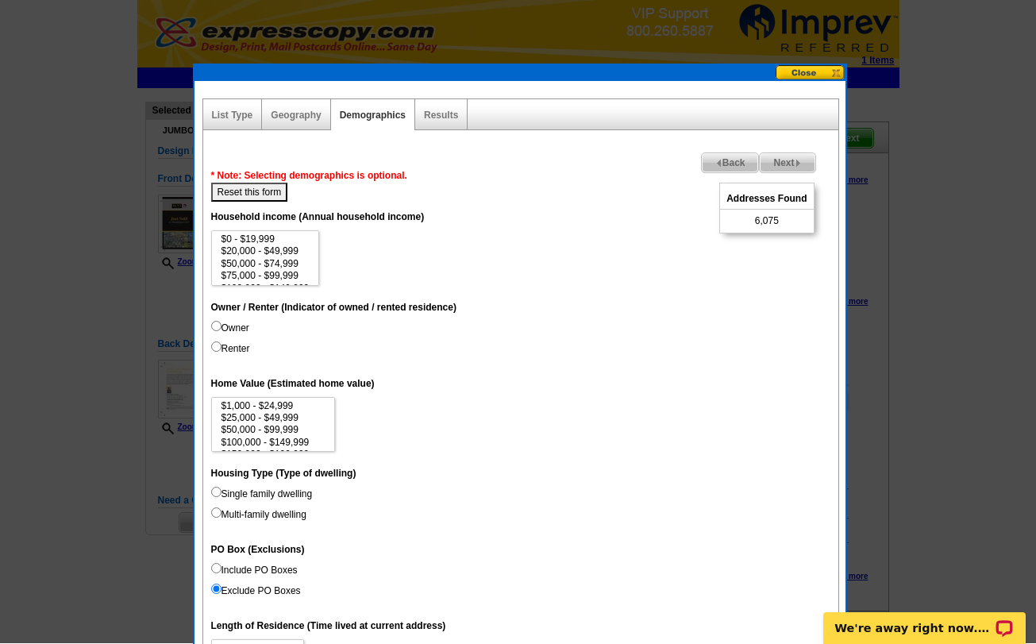
scroll to position [0, 0]
click at [715, 165] on img at bounding box center [718, 163] width 7 height 7
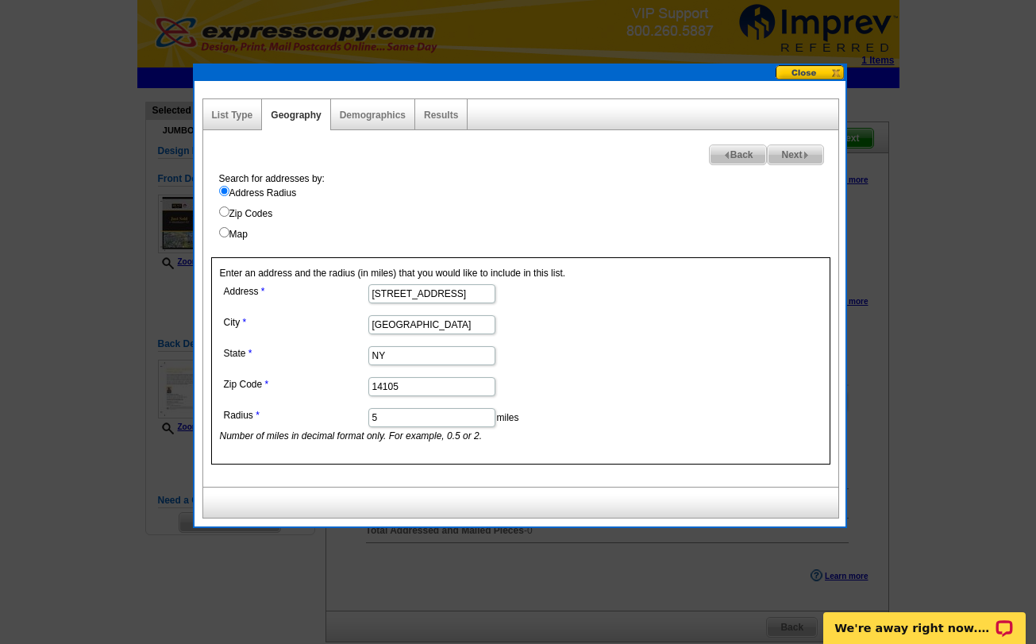
click at [809, 158] on img at bounding box center [805, 155] width 7 height 7
select select
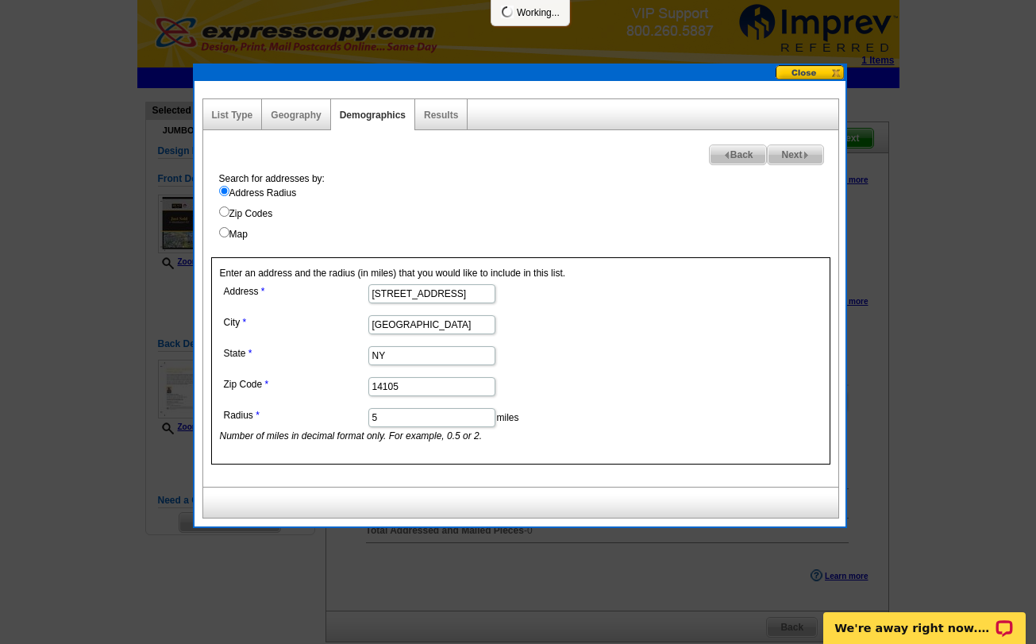
select select
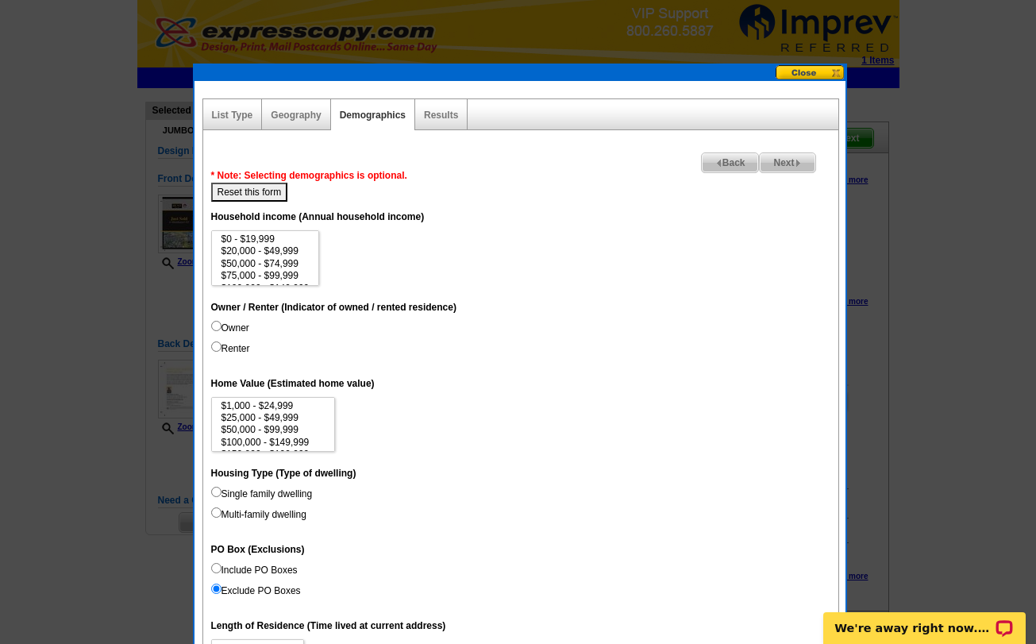
click at [809, 158] on span "Next" at bounding box center [787, 162] width 55 height 19
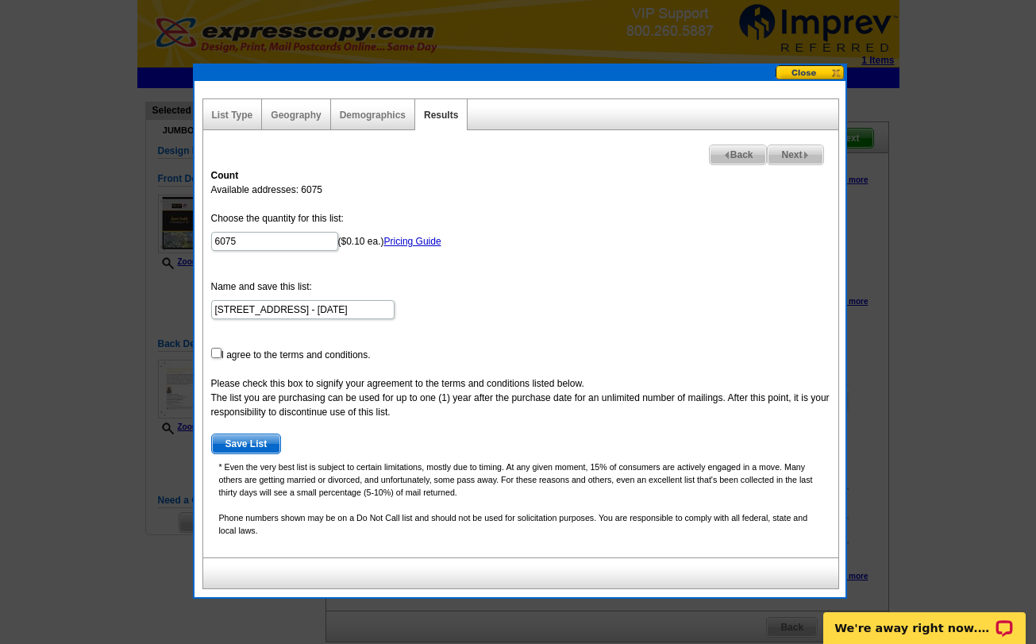
scroll to position [21, 0]
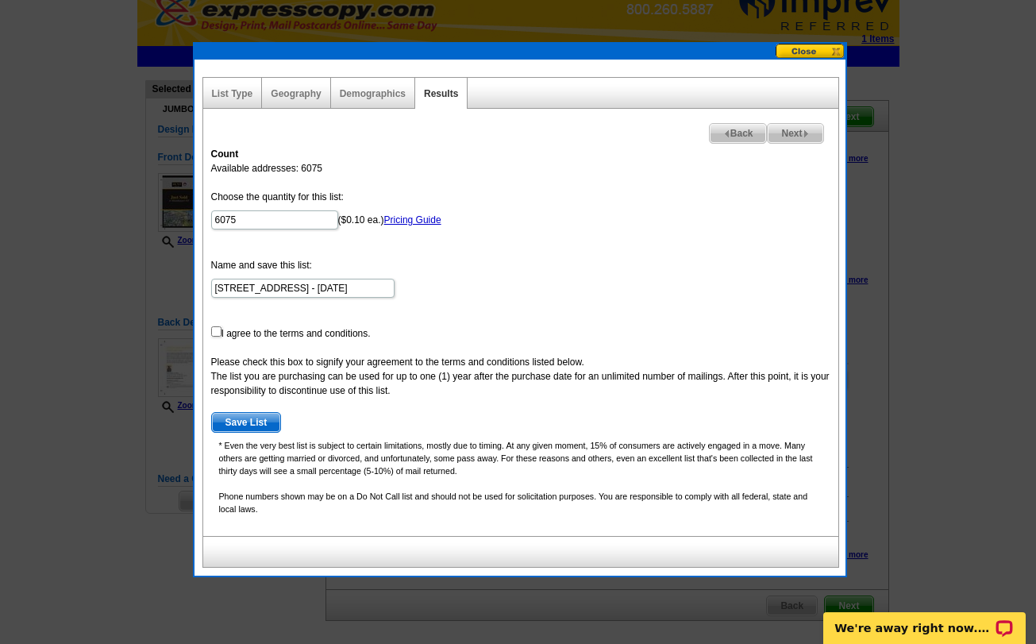
click at [214, 333] on input "checkbox" at bounding box center [216, 331] width 10 height 10
checkbox input "true"
click at [247, 420] on span "Save List" at bounding box center [246, 422] width 69 height 19
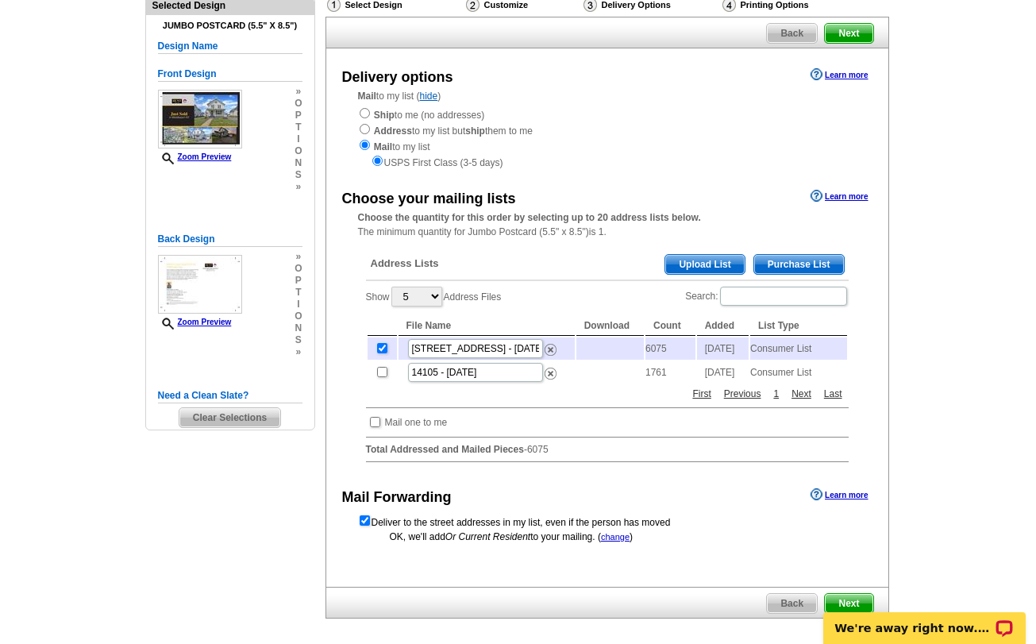
click at [853, 594] on html "We're away right now. Please check back later!" at bounding box center [924, 594] width 223 height 0
click at [370, 427] on input "checkbox" at bounding box center [375, 422] width 10 height 10
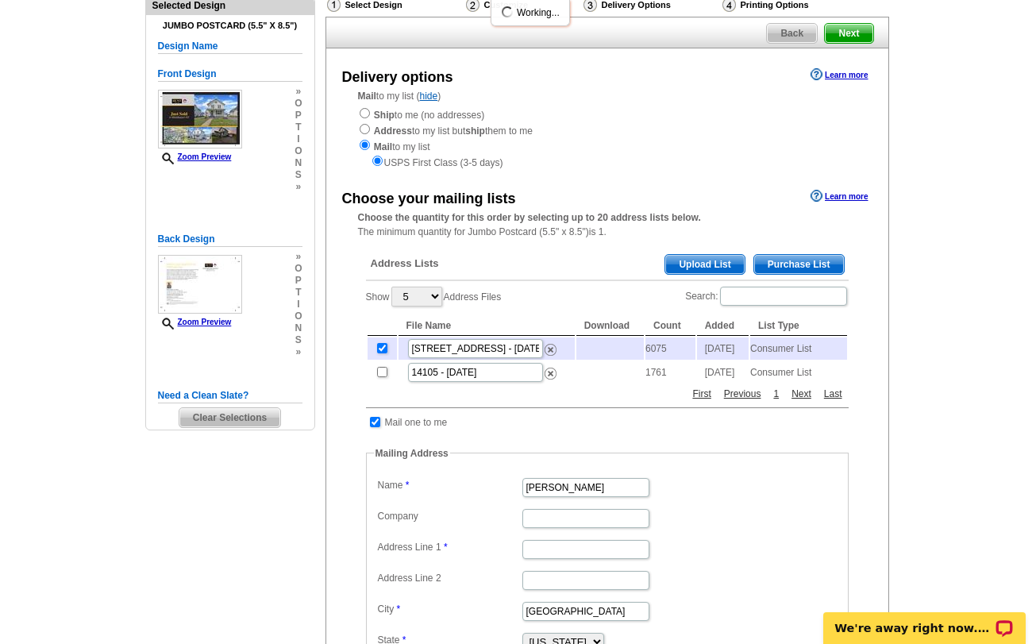
click at [375, 427] on input "checkbox" at bounding box center [375, 422] width 10 height 10
checkbox input "false"
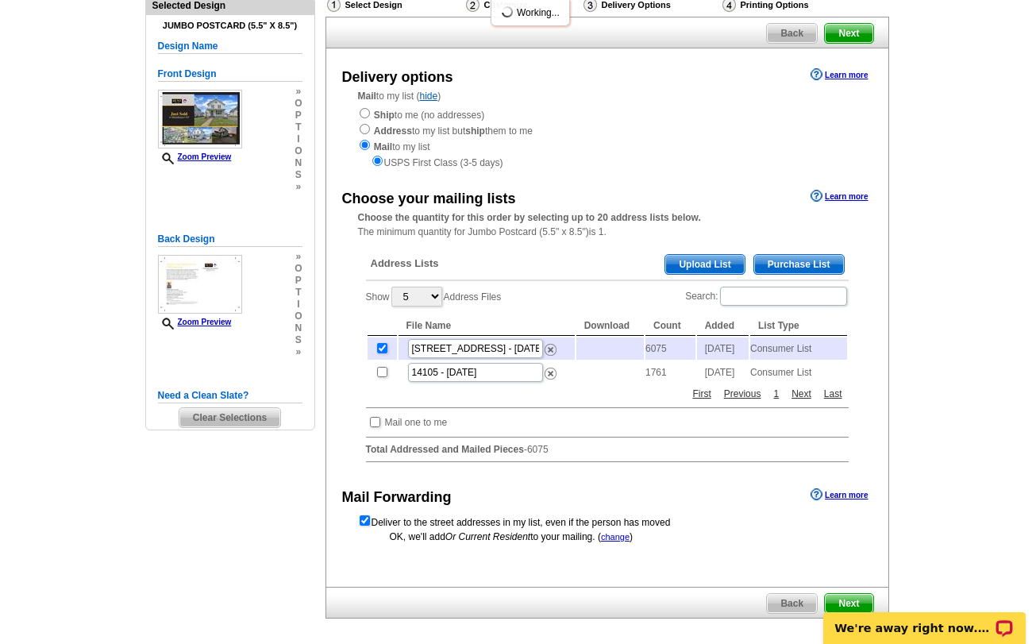
click at [856, 594] on html "We're away right now. Please check back later!" at bounding box center [924, 594] width 223 height 0
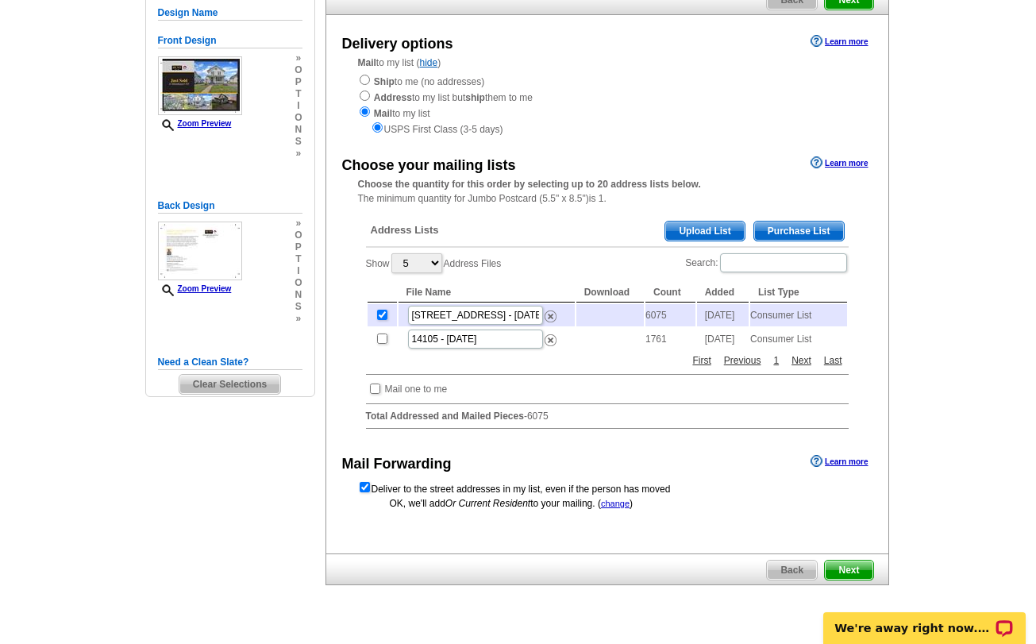
scroll to position [140, 0]
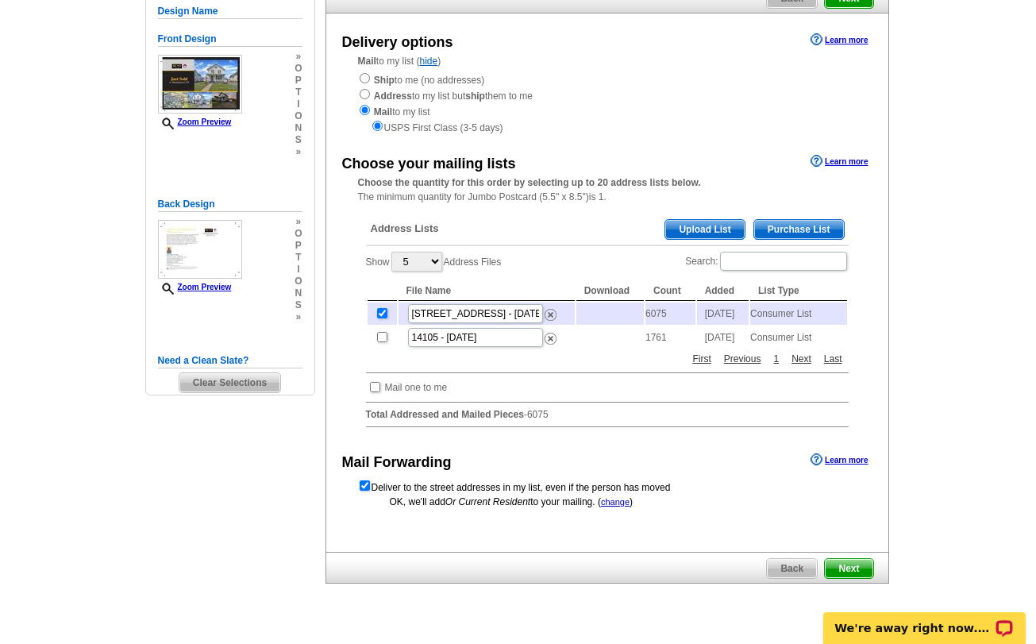
click at [855, 572] on span "Next" at bounding box center [849, 568] width 48 height 19
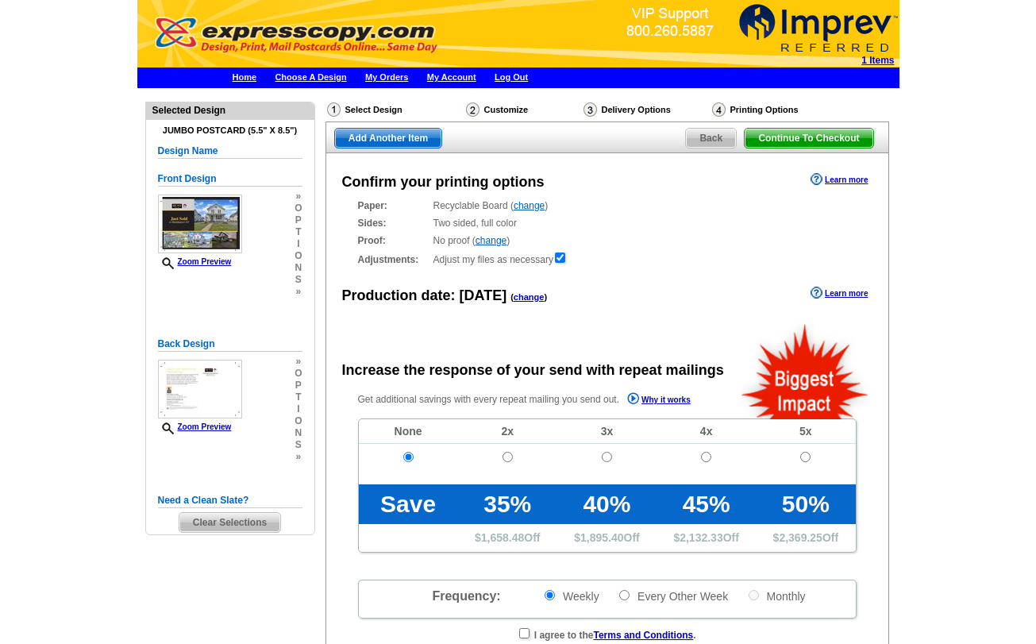
radio input "false"
